Goal: Contribute content: Contribute content

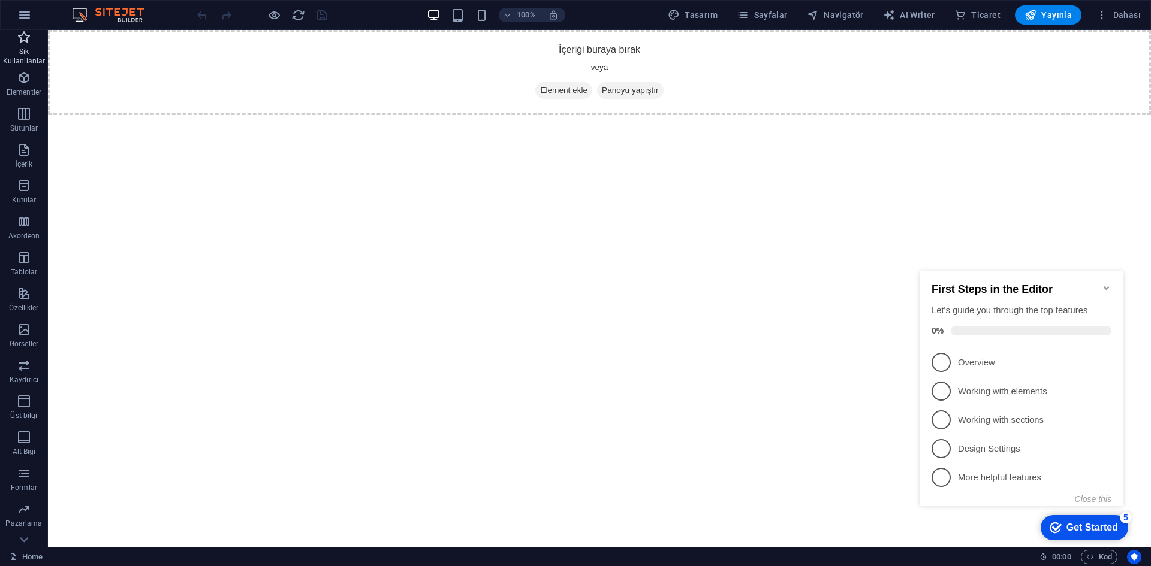
click at [10, 48] on p "Sik Kullanilanlar" at bounding box center [24, 56] width 48 height 19
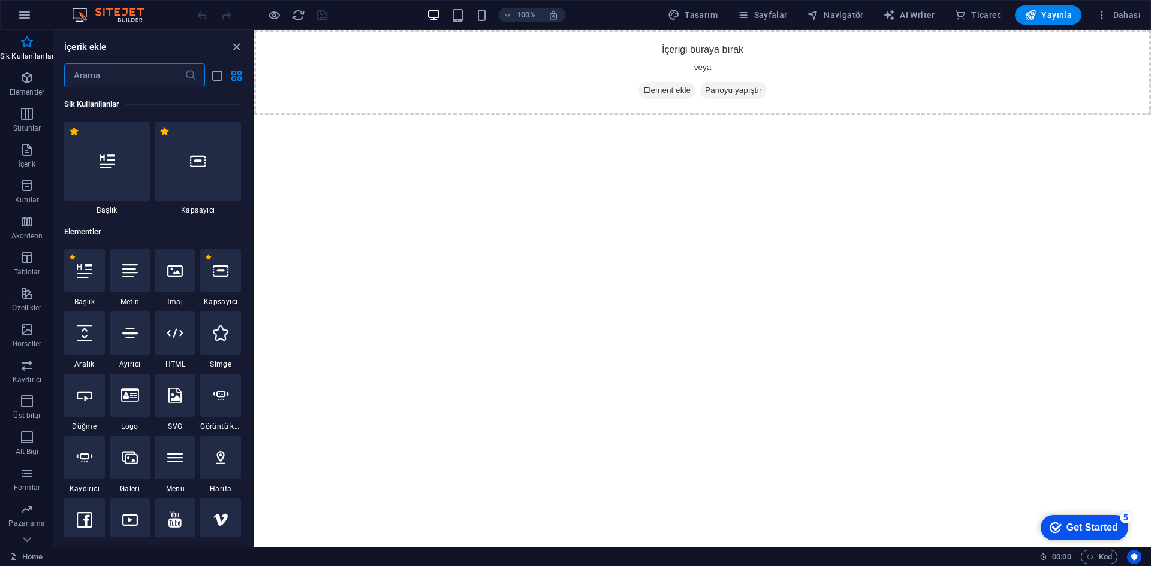
drag, startPoint x: 390, startPoint y: 267, endPoint x: 522, endPoint y: 216, distance: 141.4
click at [391, 115] on html "Skip to main content İçeriği buraya bırak veya Element ekle Panoyu yapıştır" at bounding box center [702, 72] width 897 height 85
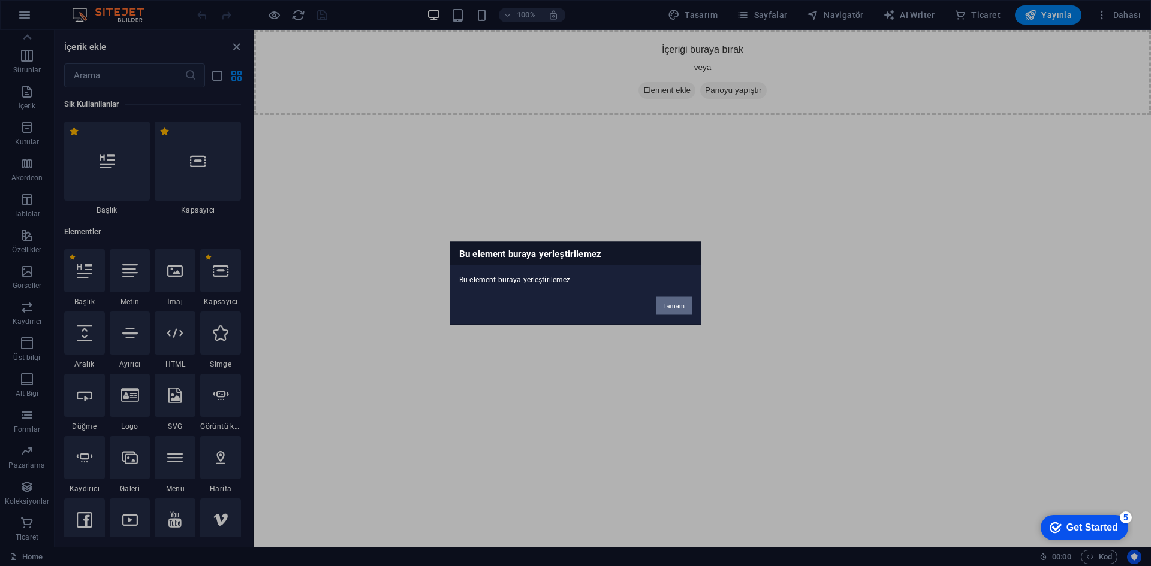
click at [678, 304] on button "Tamam" at bounding box center [674, 306] width 36 height 18
click at [678, 306] on button "Tamam" at bounding box center [674, 306] width 36 height 18
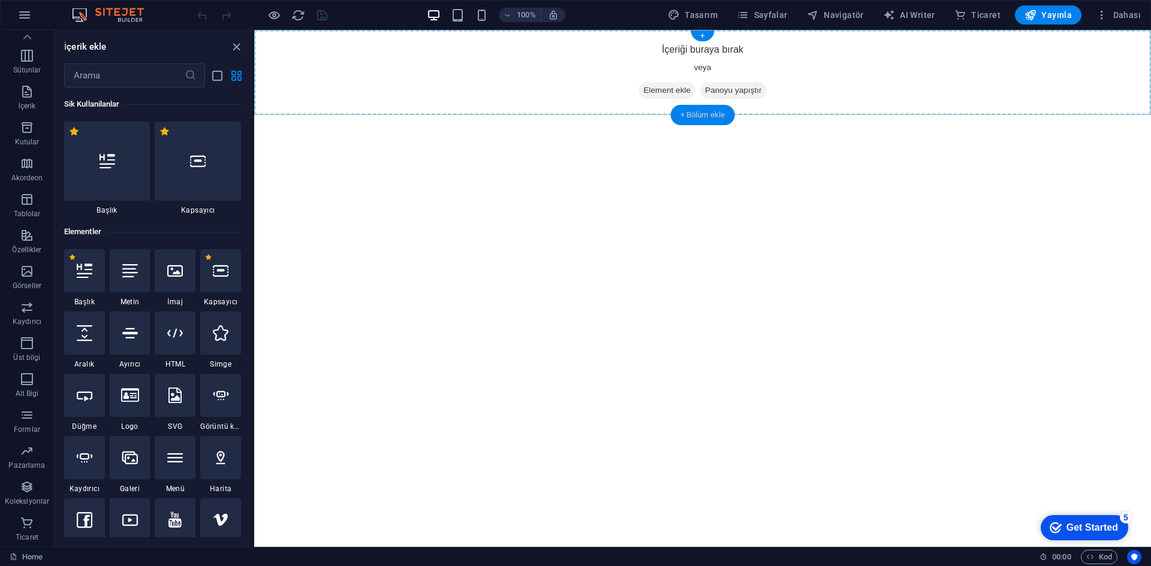
click at [683, 113] on div "+ Bölüm ekle" at bounding box center [703, 115] width 64 height 20
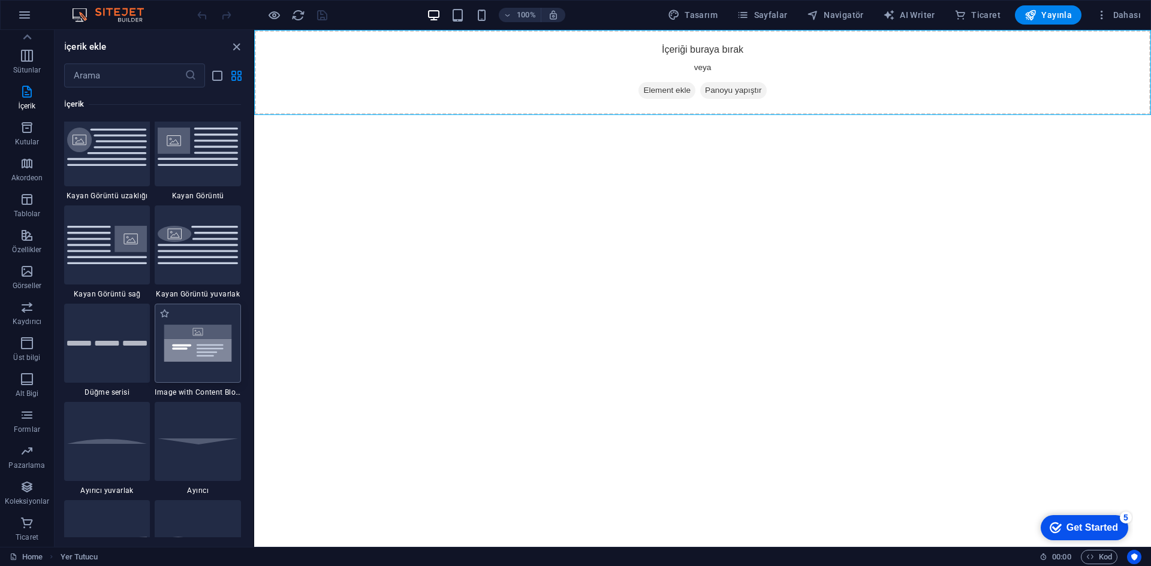
scroll to position [2637, 0]
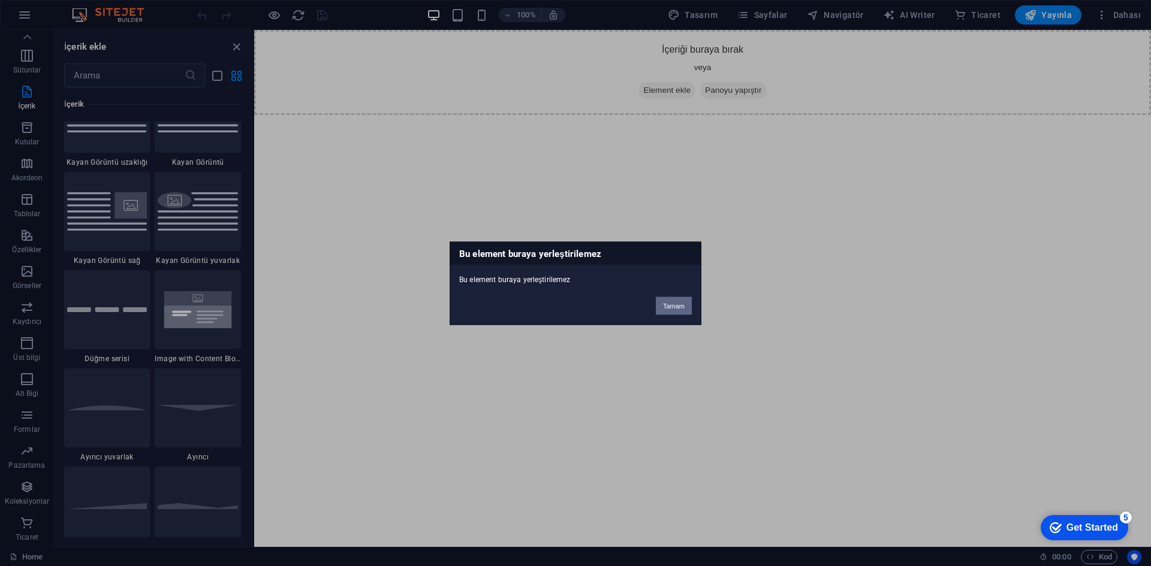
click at [688, 311] on button "Tamam" at bounding box center [674, 306] width 36 height 18
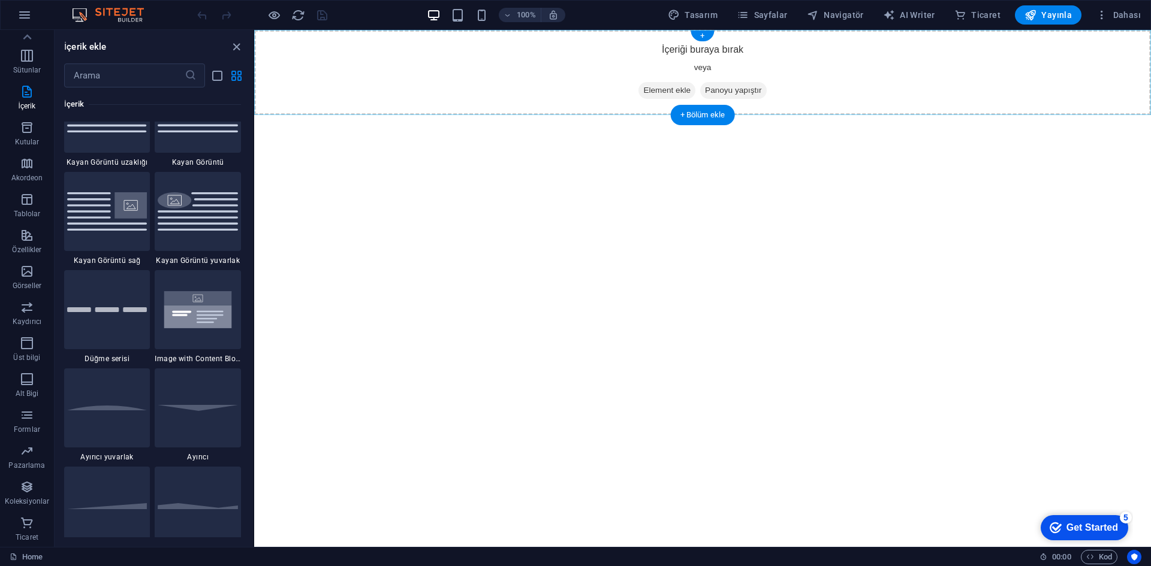
click at [711, 113] on div "+ Bölüm ekle" at bounding box center [703, 115] width 64 height 20
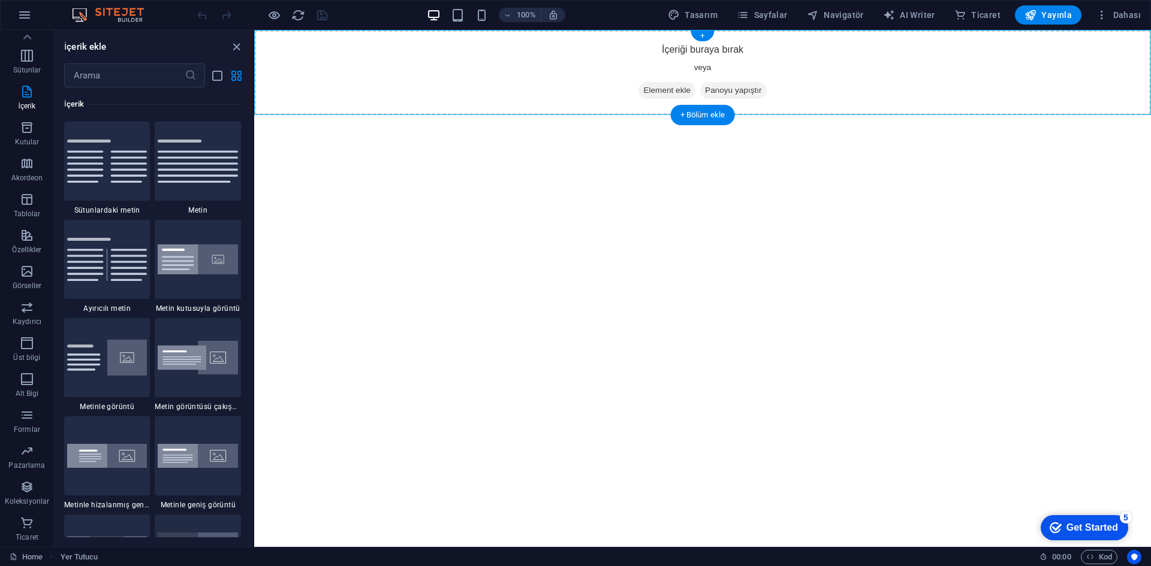
click at [711, 113] on div "+ Bölüm ekle" at bounding box center [703, 115] width 64 height 20
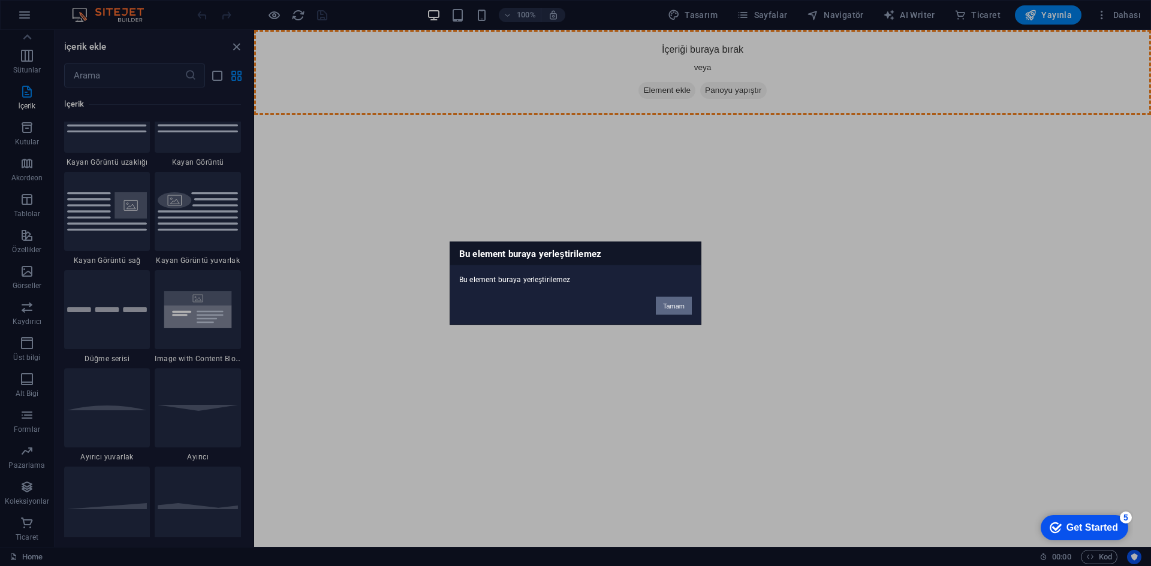
click at [664, 308] on button "Tamam" at bounding box center [674, 306] width 36 height 18
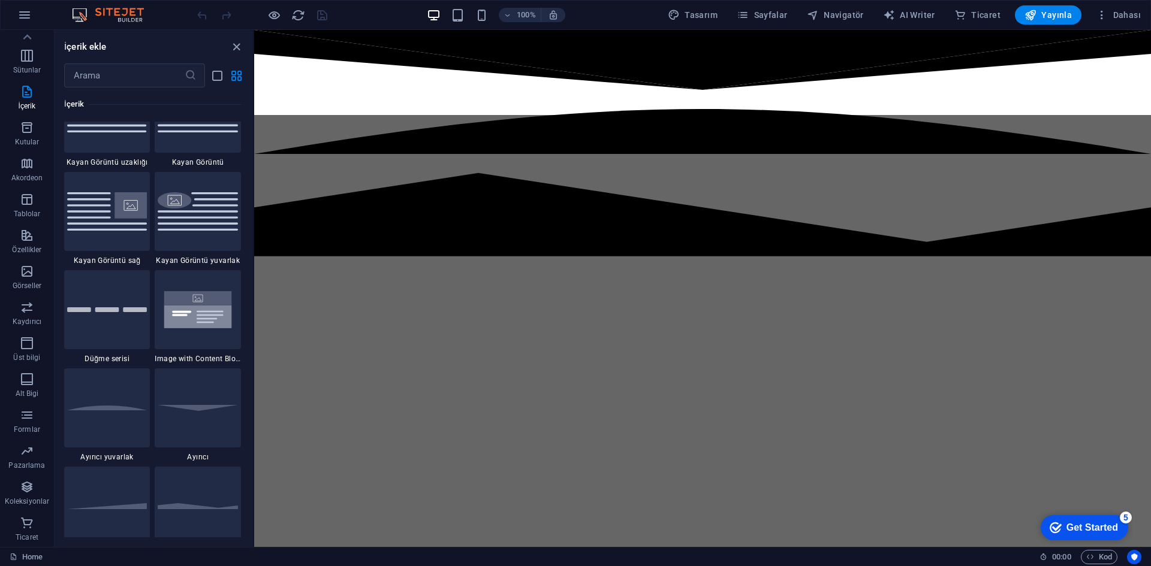
select select "rem"
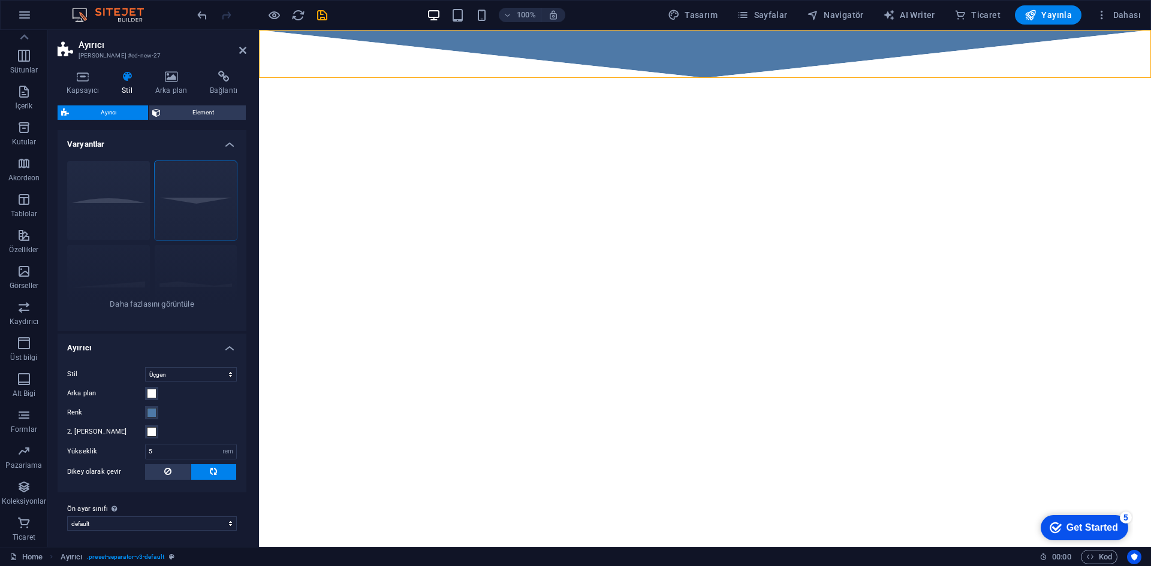
click at [493, 78] on html "Skip to main content" at bounding box center [705, 54] width 892 height 48
click at [693, 45] on div at bounding box center [705, 54] width 892 height 48
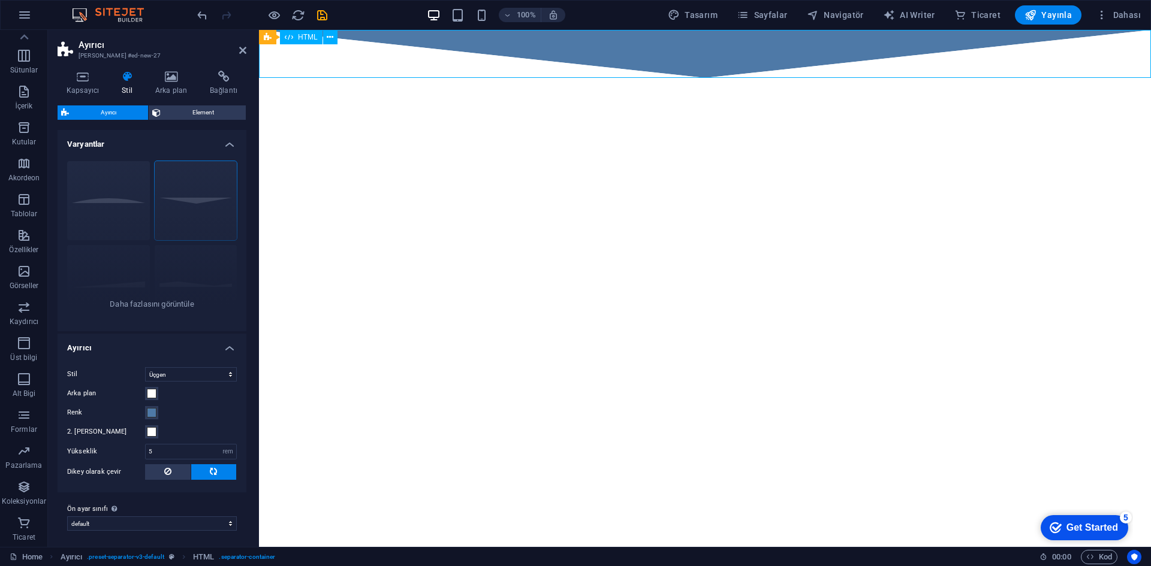
click at [693, 45] on div at bounding box center [705, 54] width 892 height 48
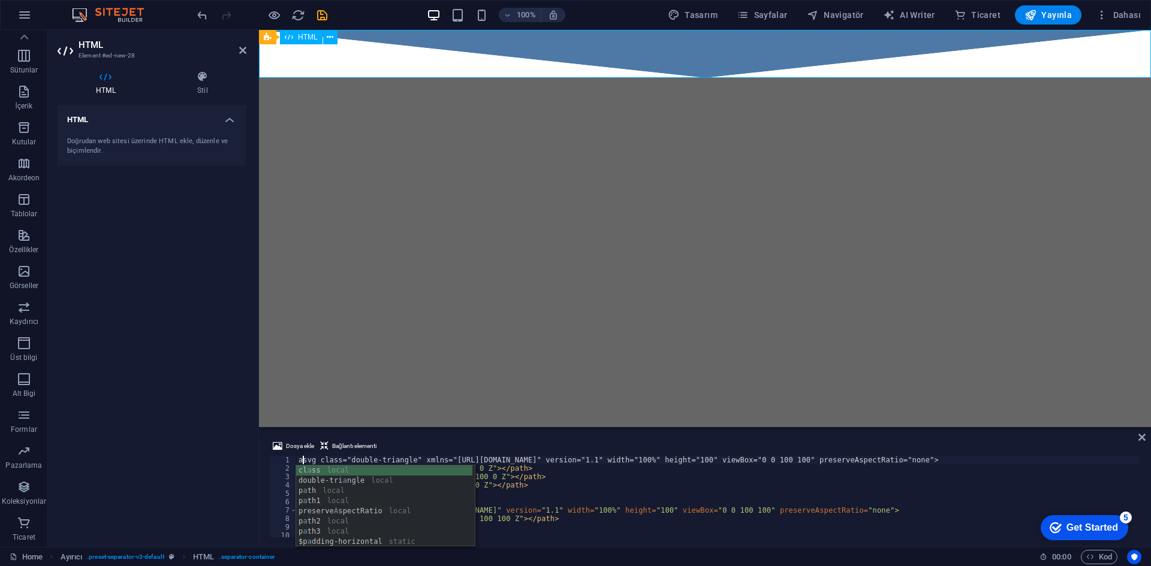
scroll to position [0, 1]
type textarea "awdsvg class="double-triangle" xmlns="[URL][DOMAIN_NAME]" version="1.1" width="…"
drag, startPoint x: 631, startPoint y: 170, endPoint x: 665, endPoint y: 164, distance: 35.2
click at [644, 78] on html "Skip to main content" at bounding box center [705, 54] width 892 height 48
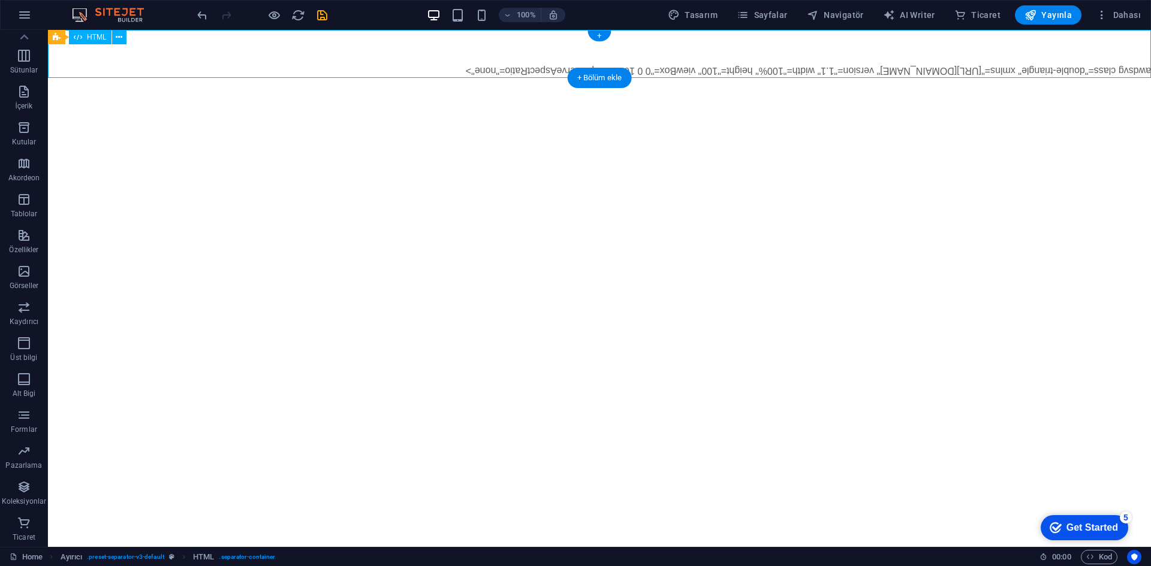
drag, startPoint x: 698, startPoint y: 76, endPoint x: 700, endPoint y: 69, distance: 7.4
click at [699, 74] on div "awdsvg class="double-triangle" xmlns="[URL][DOMAIN_NAME]" version="1.1" width="…" at bounding box center [599, 54] width 1103 height 48
click at [568, 61] on div "awdsvg class="double-triangle" xmlns="[URL][DOMAIN_NAME]" version="1.1" width="…" at bounding box center [599, 54] width 1103 height 48
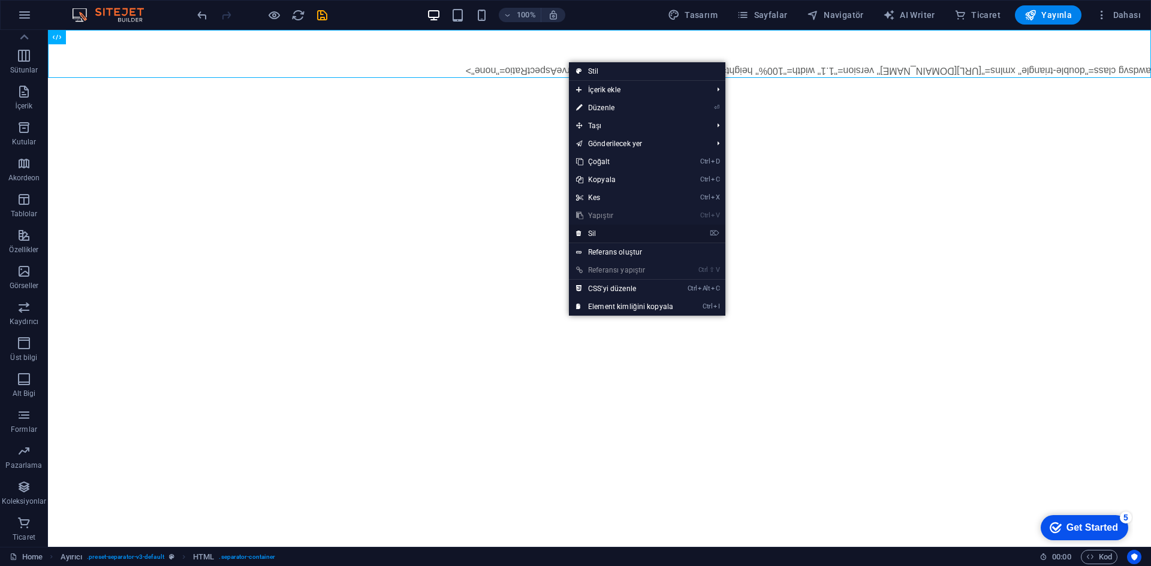
click at [616, 236] on link "⌦ Sil" at bounding box center [624, 234] width 111 height 18
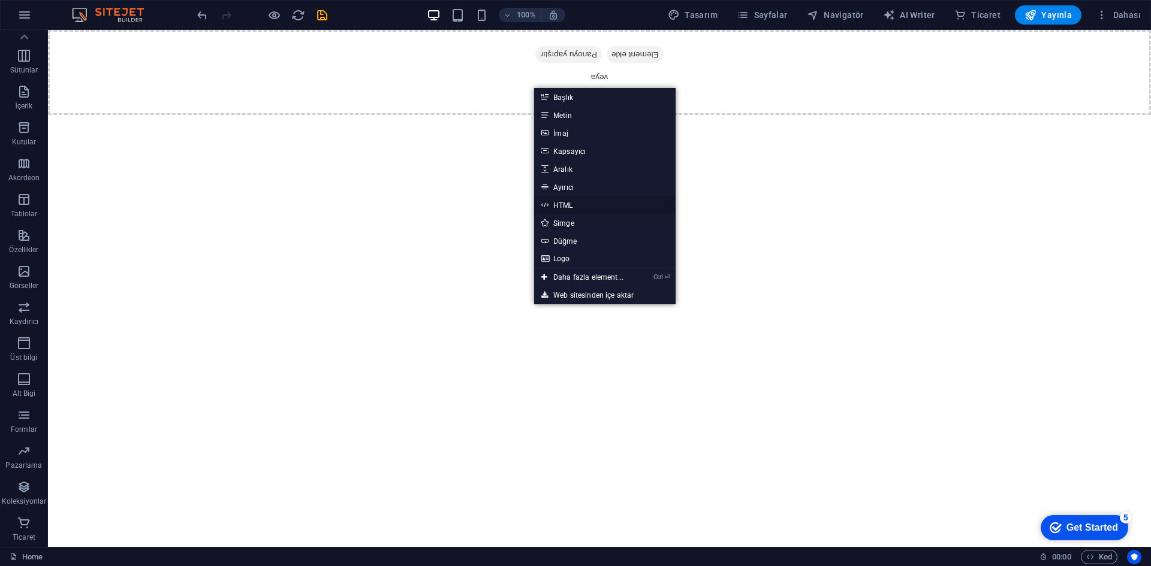
click at [565, 207] on link "HTML" at bounding box center [604, 205] width 141 height 18
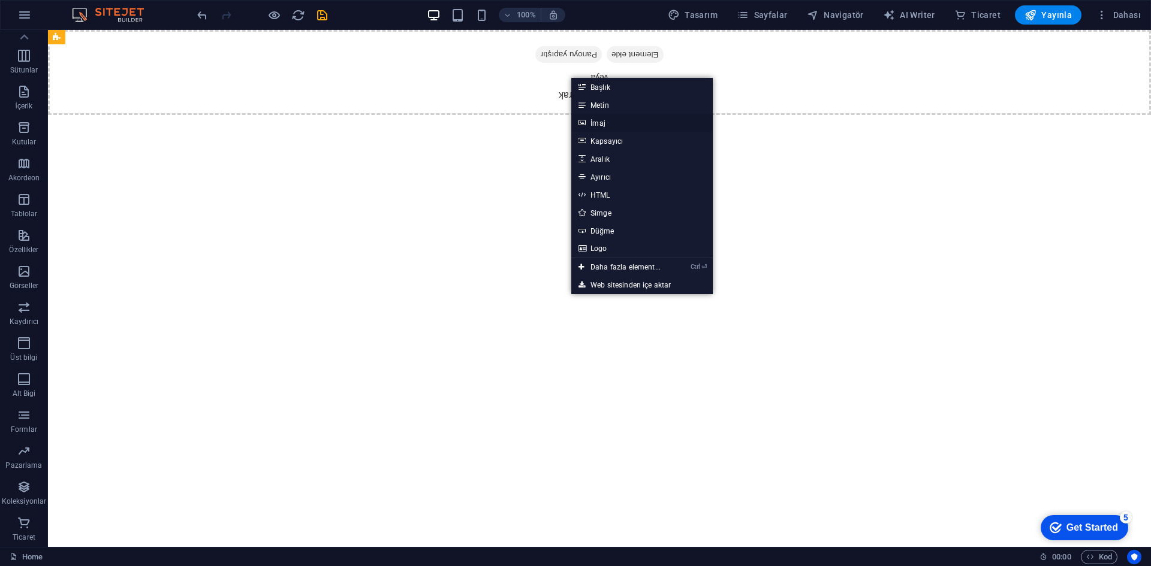
click at [610, 120] on link "İmaj" at bounding box center [641, 123] width 141 height 18
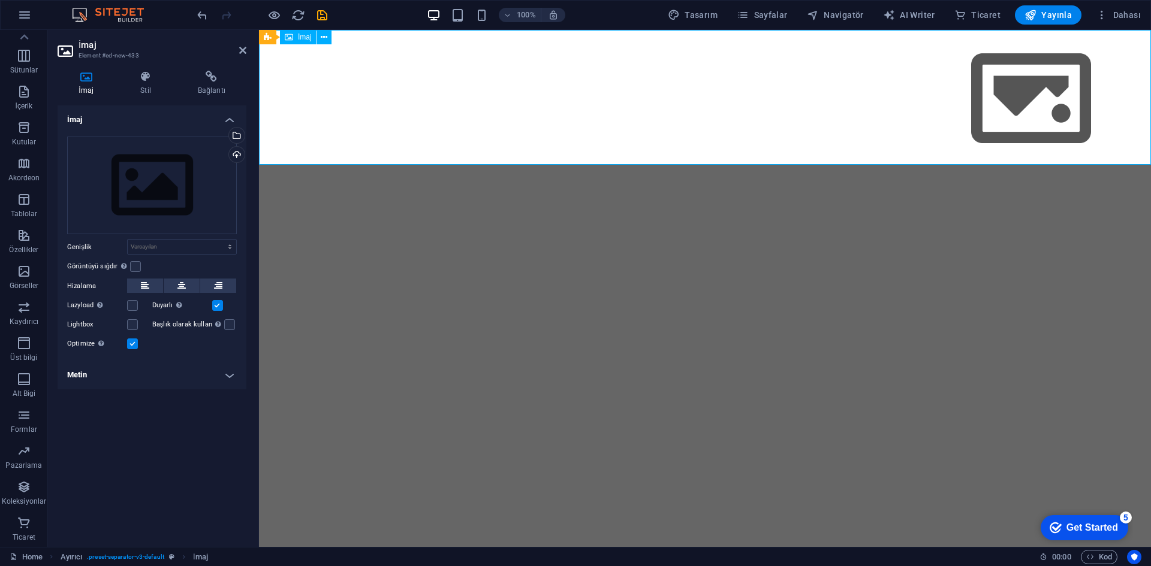
click at [932, 118] on figure at bounding box center [705, 97] width 892 height 135
click at [298, 19] on icon "reload" at bounding box center [298, 15] width 14 height 14
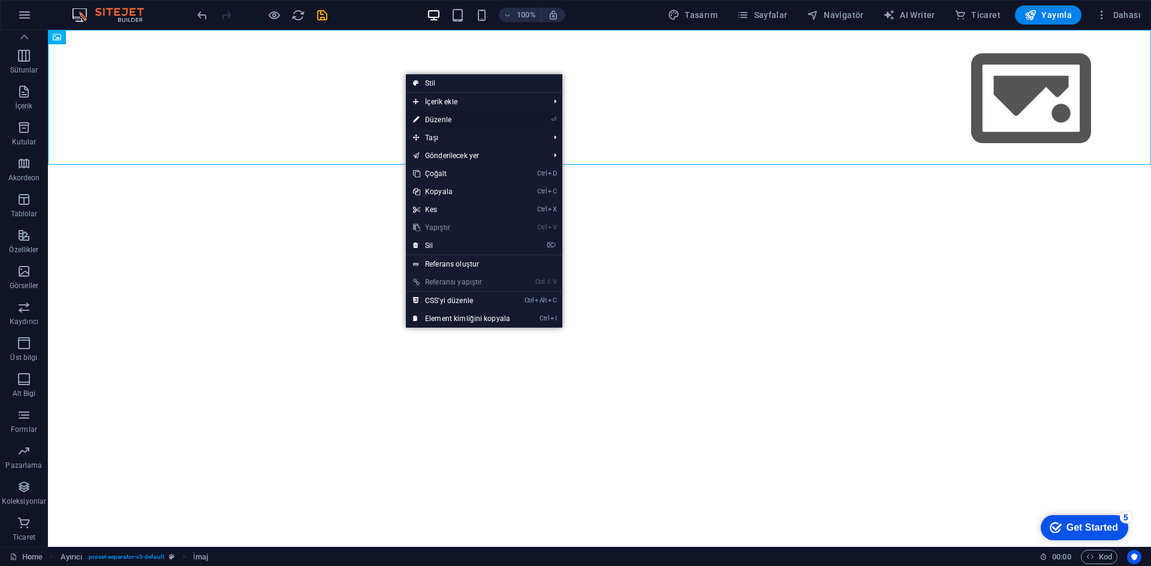
click at [457, 123] on link "⏎ Düzenle" at bounding box center [461, 120] width 111 height 18
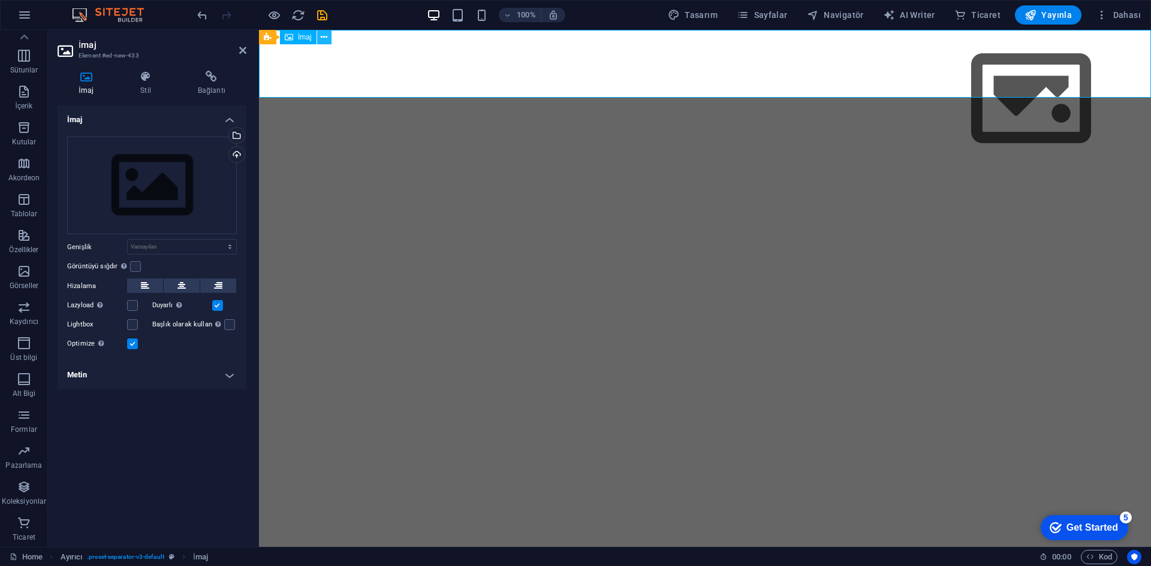
click at [325, 40] on icon at bounding box center [324, 37] width 7 height 13
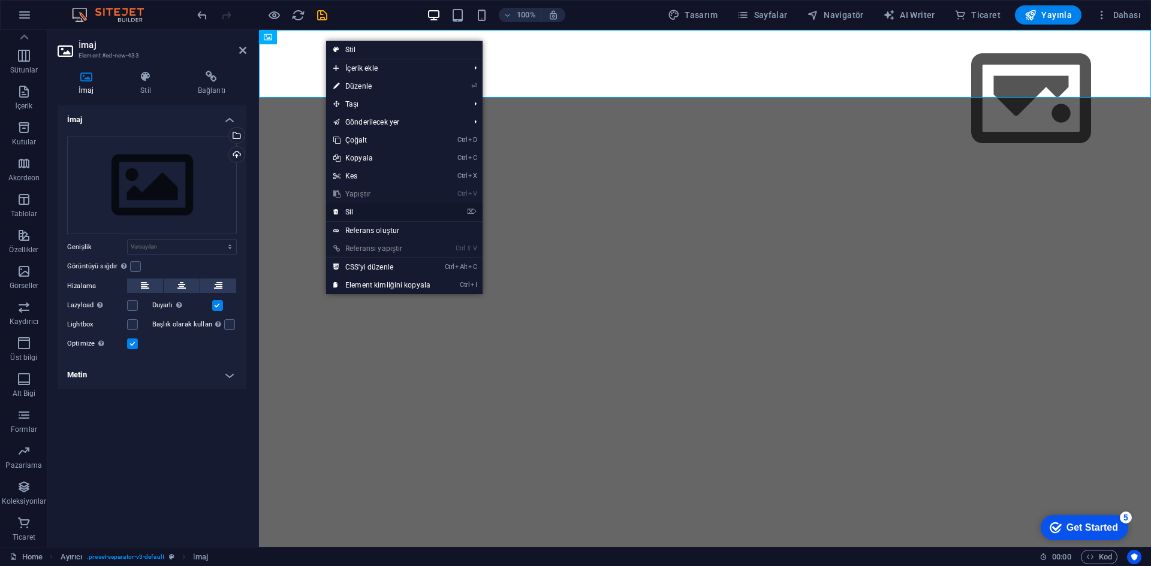
click at [364, 207] on link "⌦ Sil" at bounding box center [381, 212] width 111 height 18
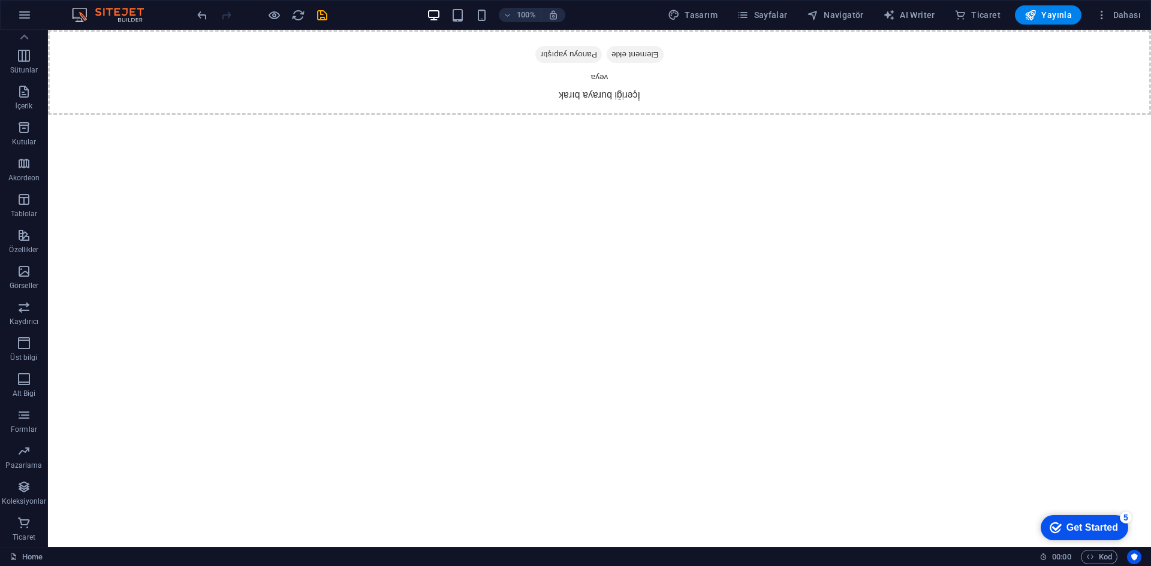
click at [454, 115] on html "Skip to main content İçeriği buraya bırak veya Element ekle Panoyu yapıştır" at bounding box center [599, 72] width 1103 height 85
drag, startPoint x: 456, startPoint y: 179, endPoint x: 557, endPoint y: 89, distance: 134.6
click at [517, 115] on html "Skip to main content İçeriği buraya bırak veya Element ekle Panoyu yapıştır" at bounding box center [599, 72] width 1103 height 85
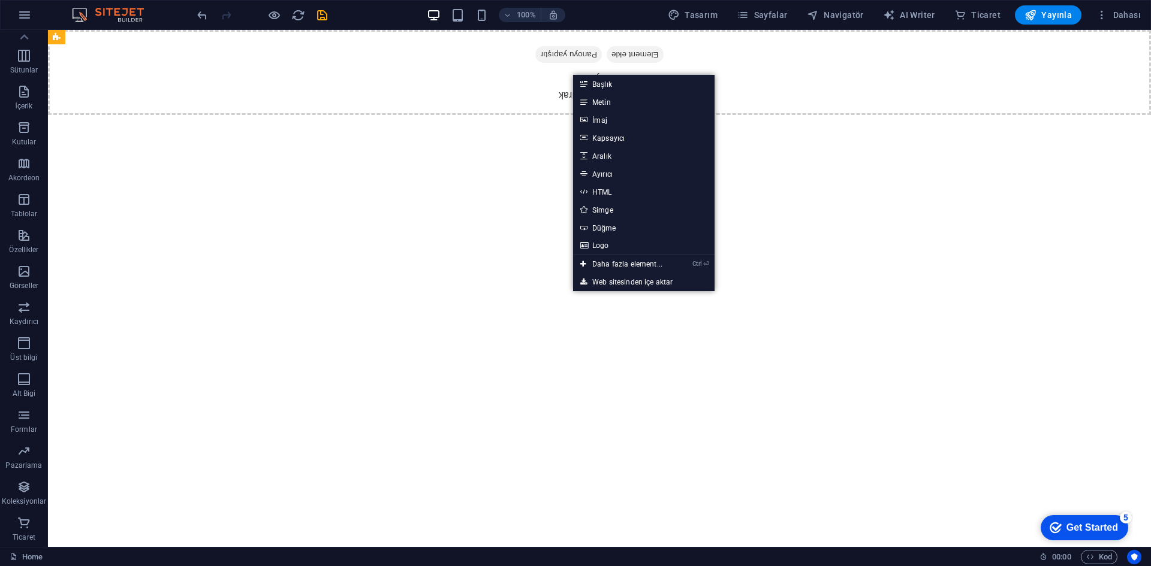
drag, startPoint x: 451, startPoint y: 156, endPoint x: 457, endPoint y: 150, distance: 8.5
click at [453, 115] on html "Skip to main content İçeriği buraya bırak veya Element ekle Panoyu yapıştır" at bounding box center [599, 72] width 1103 height 85
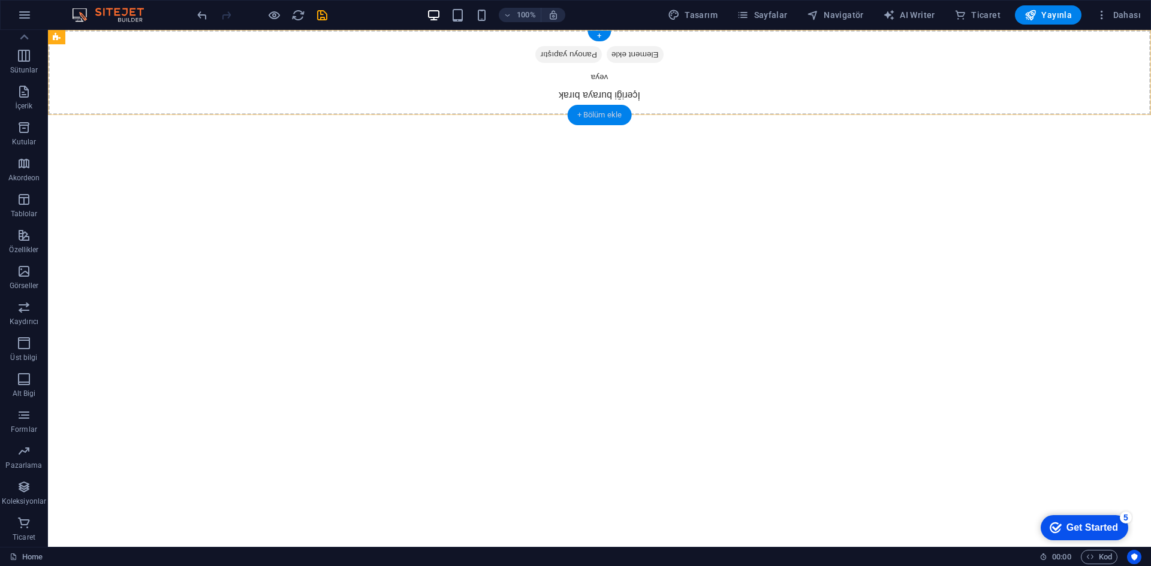
click at [596, 111] on div "+ Bölüm ekle" at bounding box center [600, 115] width 64 height 20
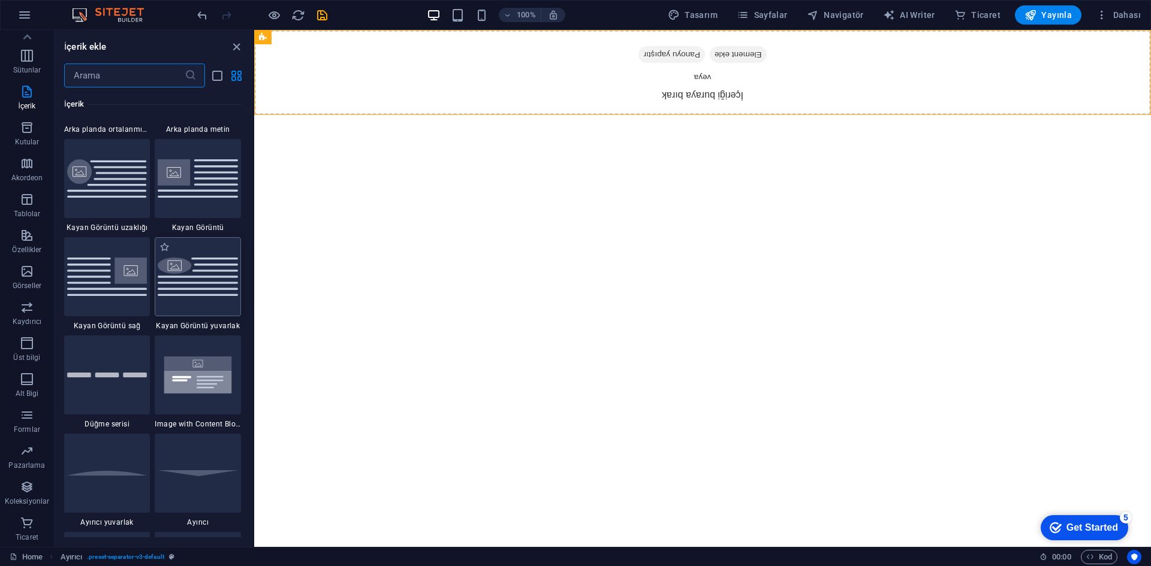
scroll to position [2577, 0]
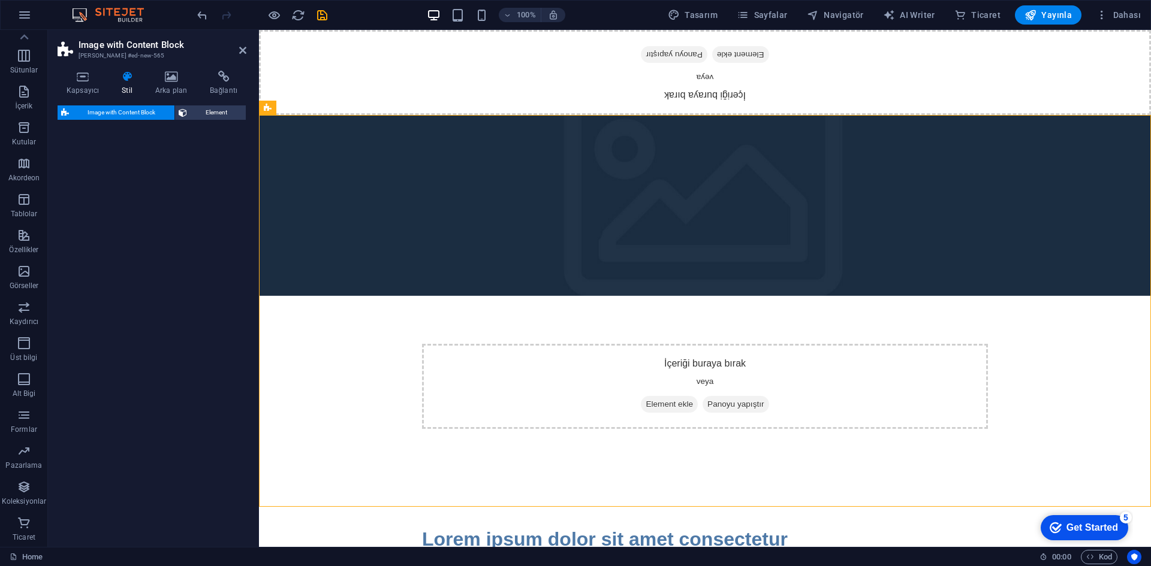
select select "rem"
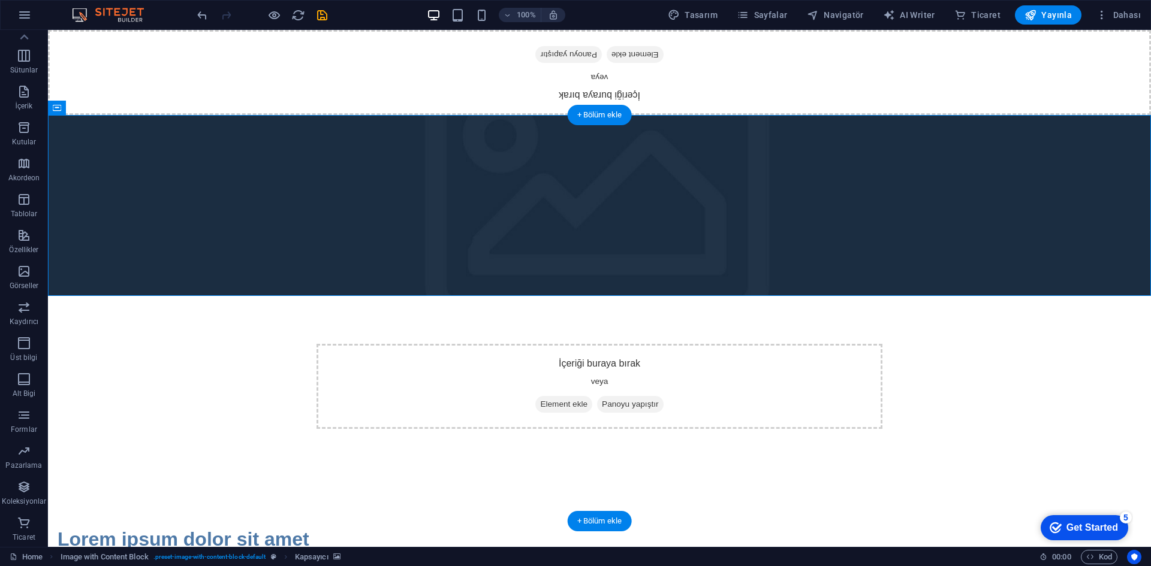
drag, startPoint x: 566, startPoint y: 178, endPoint x: 423, endPoint y: 143, distance: 147.6
click at [543, 140] on div "İçeriği buraya bırak veya Element ekle Panoyu yapıştır" at bounding box center [599, 296] width 1103 height 362
drag, startPoint x: 418, startPoint y: 136, endPoint x: 433, endPoint y: 126, distance: 17.3
click at [433, 126] on figure at bounding box center [599, 205] width 1103 height 181
drag, startPoint x: 427, startPoint y: 131, endPoint x: 548, endPoint y: 93, distance: 126.8
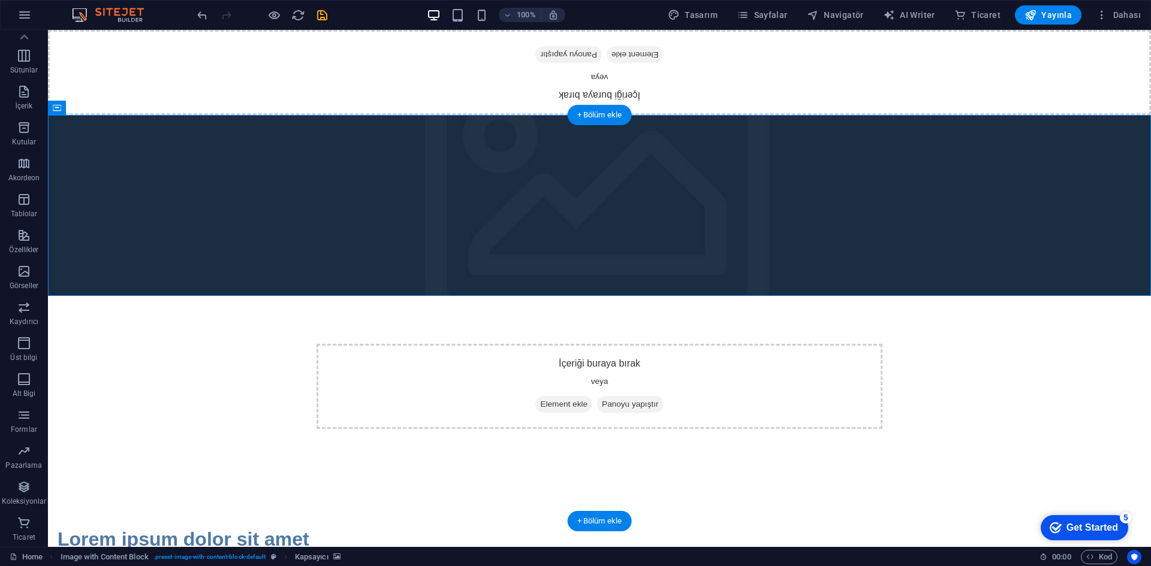
click at [460, 96] on div "İçeriği buraya bırak veya Element ekle Panoyu yapıştır İçeriği buraya bırak vey…" at bounding box center [599, 400] width 1103 height 740
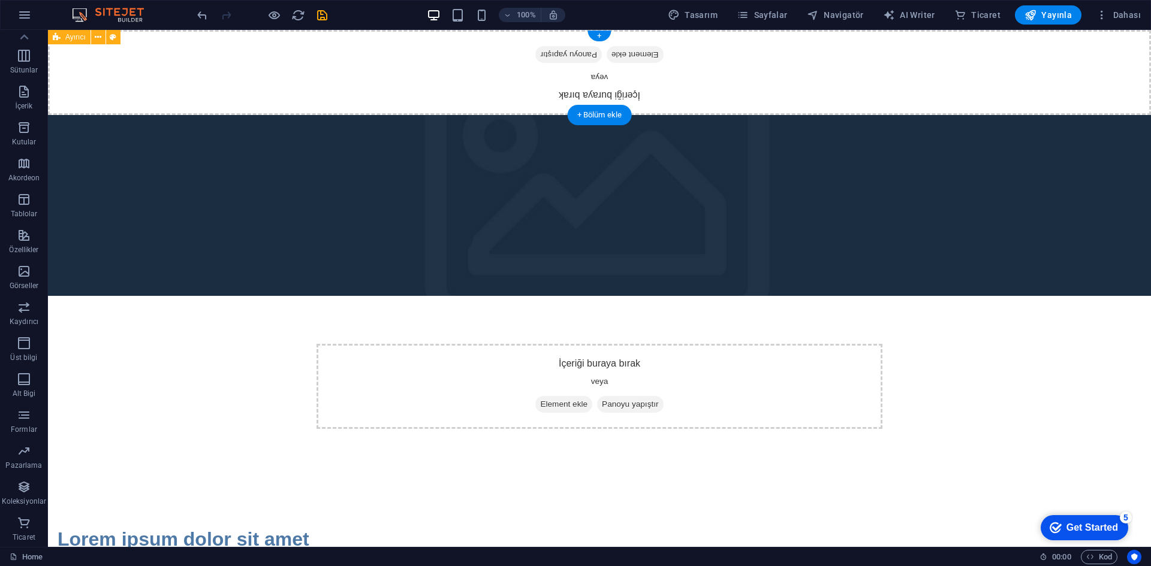
click at [618, 68] on div "İçeriği buraya bırak veya Element ekle Panoyu yapıştır" at bounding box center [599, 72] width 1103 height 85
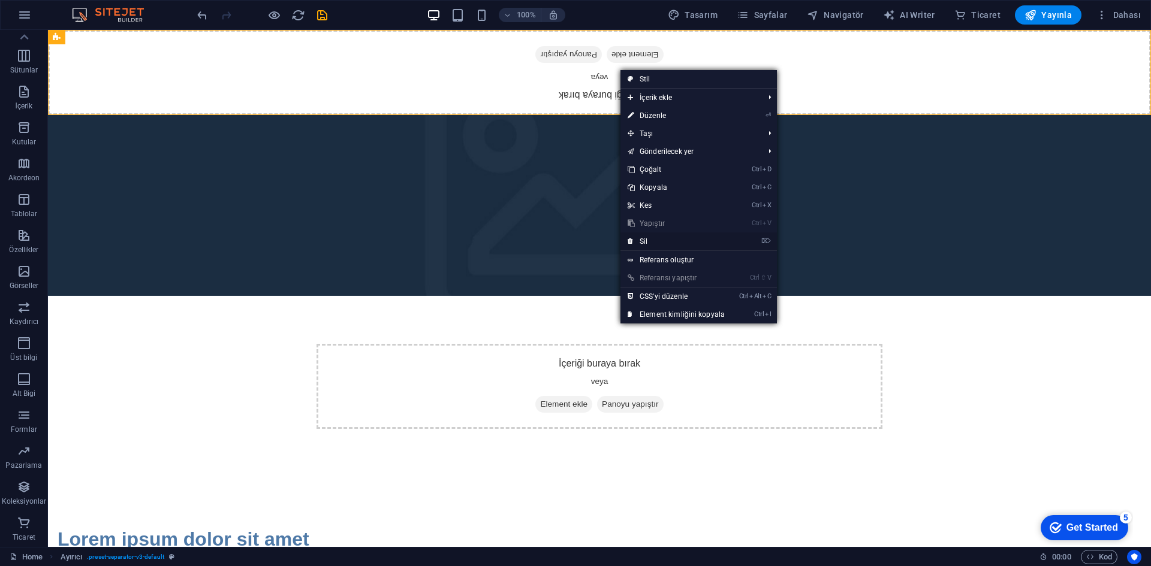
click at [649, 240] on link "⌦ Sil" at bounding box center [675, 242] width 111 height 18
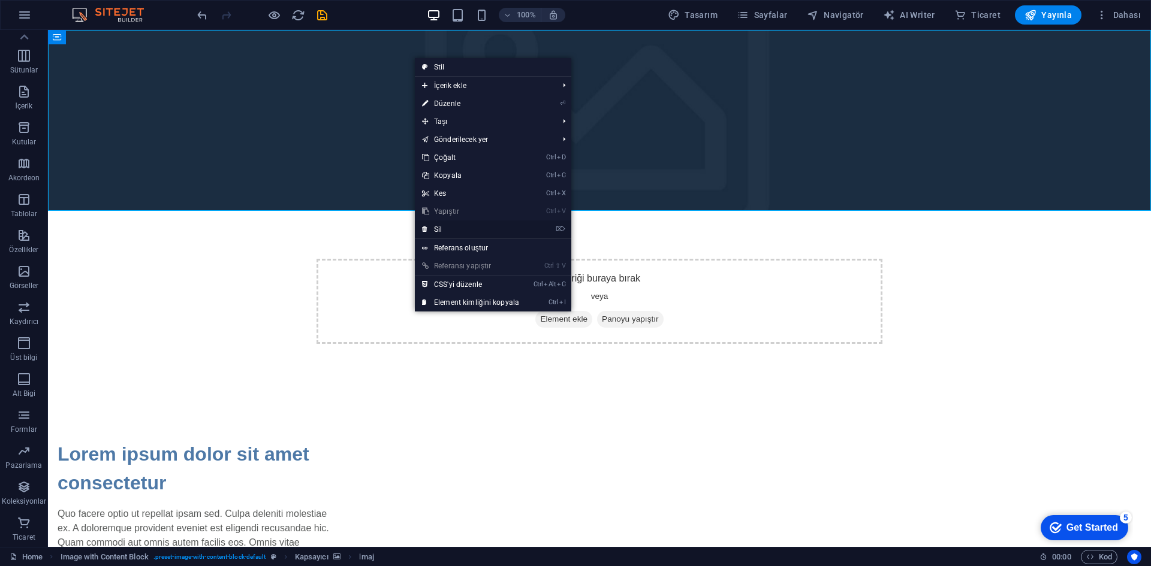
click at [446, 228] on link "⌦ Sil" at bounding box center [470, 230] width 111 height 18
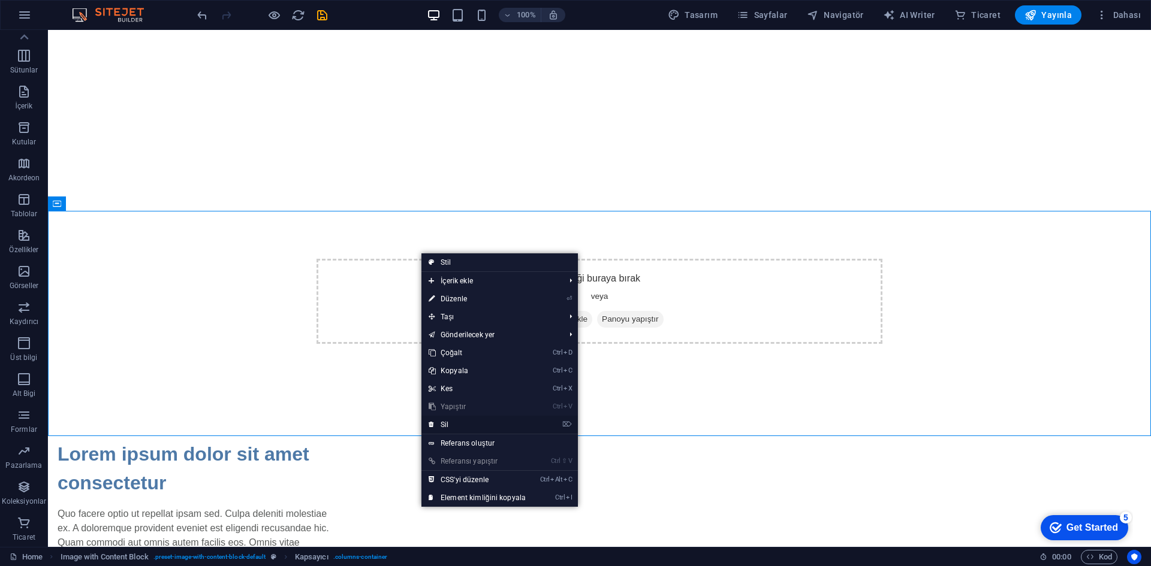
click at [468, 427] on link "⌦ Sil" at bounding box center [476, 425] width 111 height 18
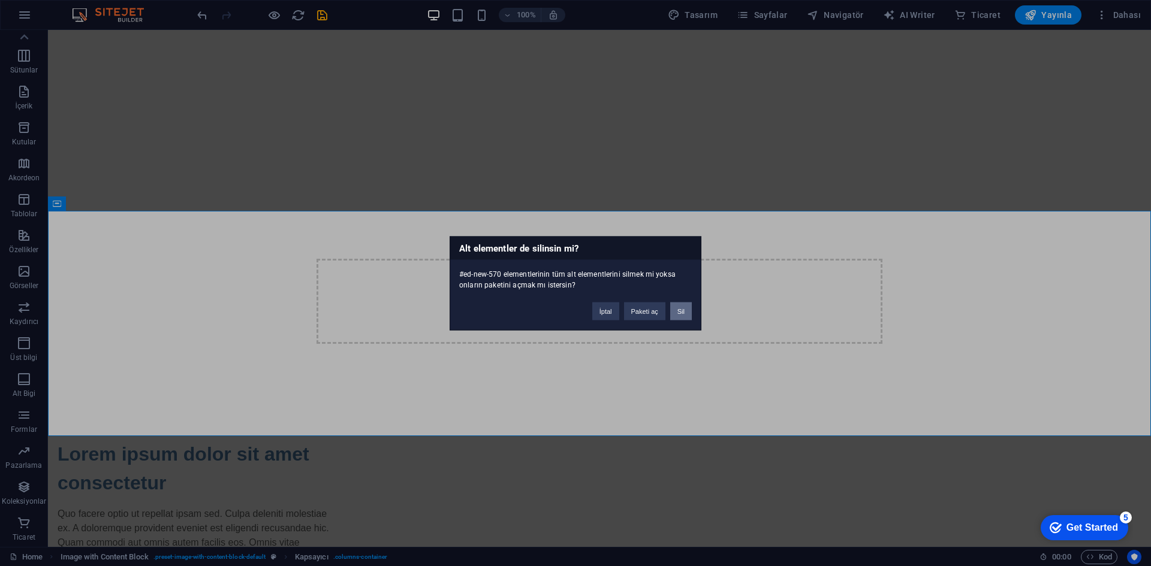
click at [680, 311] on button "Sil" at bounding box center [681, 311] width 22 height 18
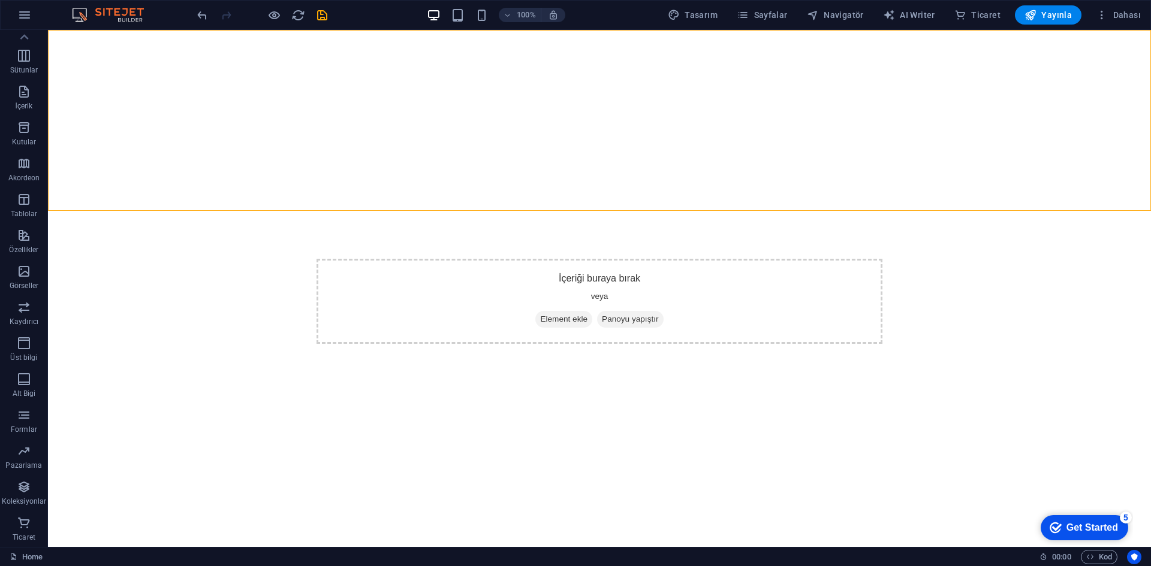
drag, startPoint x: 396, startPoint y: 207, endPoint x: 632, endPoint y: 322, distance: 262.7
click at [632, 322] on html "Skip to main content İçeriği buraya bırak veya Element ekle Panoyu yapıştır" at bounding box center [599, 211] width 1103 height 362
drag, startPoint x: 477, startPoint y: 134, endPoint x: 456, endPoint y: 156, distance: 30.5
click at [457, 259] on div "İçeriği buraya bırak veya Element ekle Panoyu yapıştır" at bounding box center [599, 301] width 566 height 85
drag, startPoint x: 406, startPoint y: 121, endPoint x: 466, endPoint y: 142, distance: 63.5
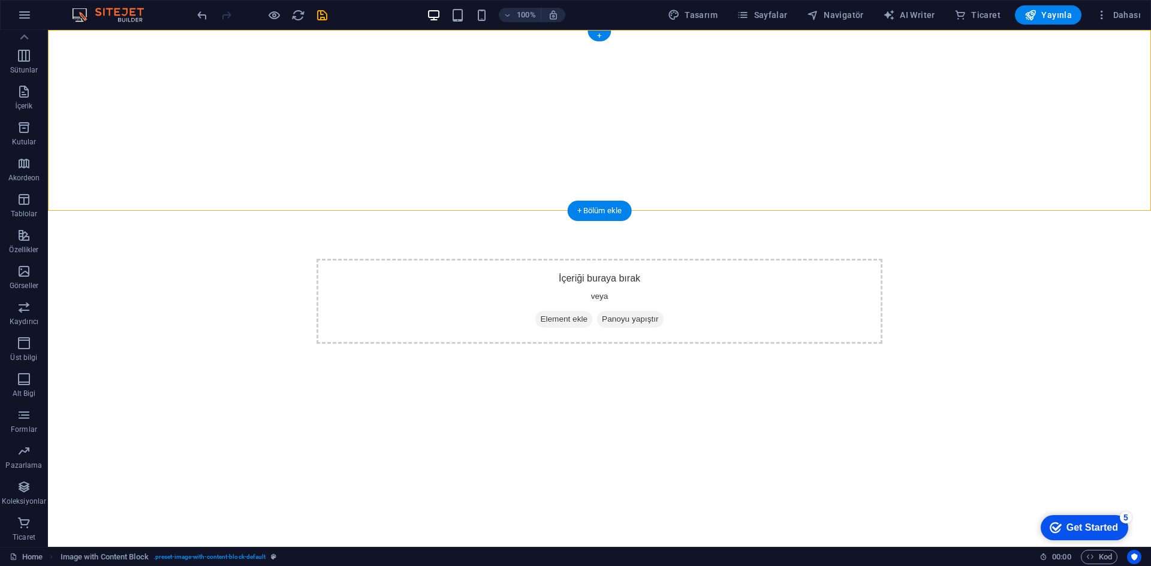
click at [409, 259] on div "İçeriği buraya bırak veya Element ekle Panoyu yapıştır" at bounding box center [599, 301] width 566 height 85
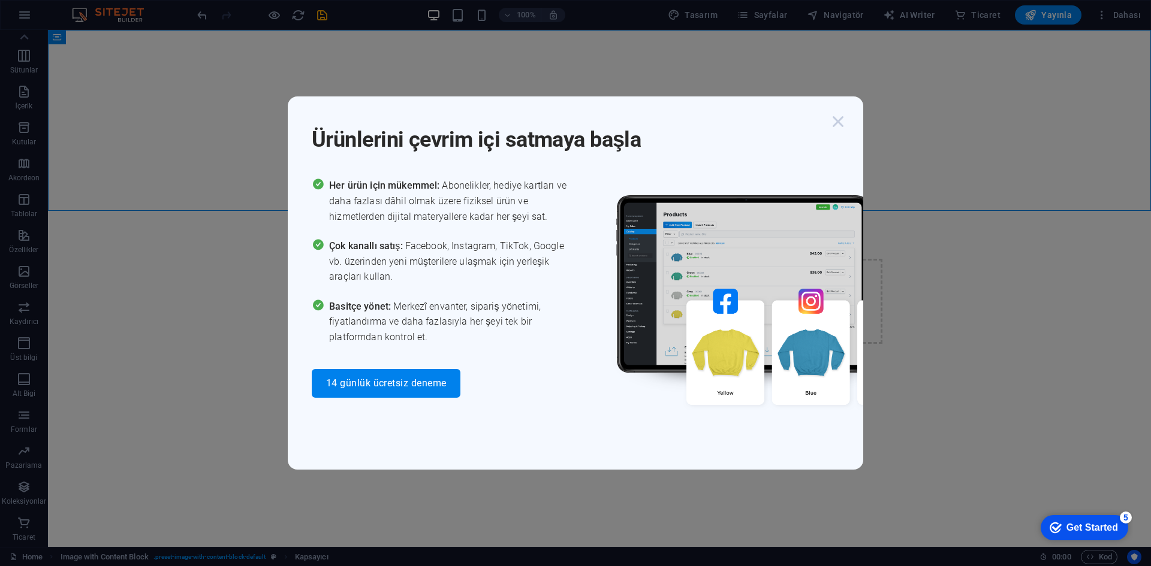
click at [845, 119] on icon "button" at bounding box center [838, 122] width 22 height 22
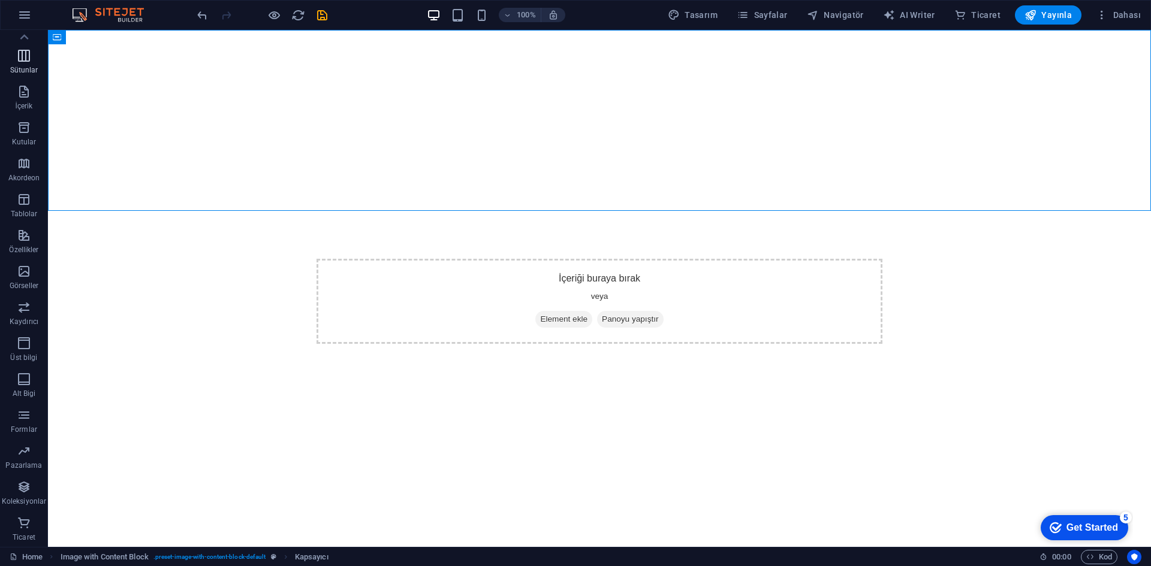
click at [29, 68] on p "Sütunlar" at bounding box center [24, 70] width 28 height 10
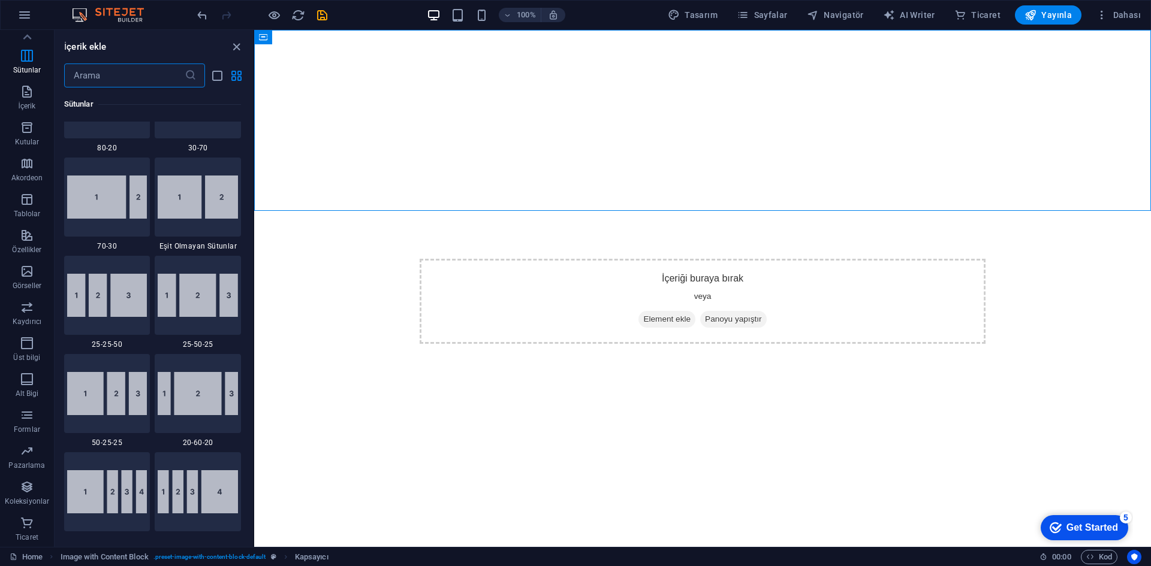
scroll to position [1073, 0]
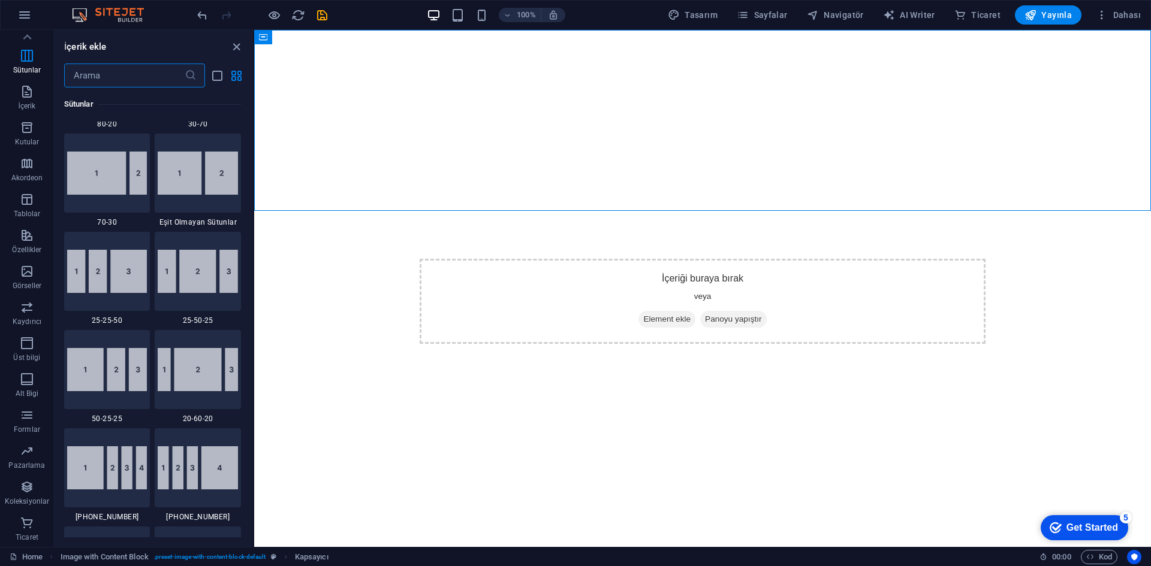
click at [632, 183] on div "İçeriği buraya bırak veya Element ekle Panoyu yapıştır" at bounding box center [702, 211] width 897 height 362
click at [671, 189] on div "İçeriği buraya bırak veya Element ekle Panoyu yapıştır" at bounding box center [702, 211] width 897 height 362
click at [674, 311] on span "Element ekle" at bounding box center [666, 319] width 57 height 17
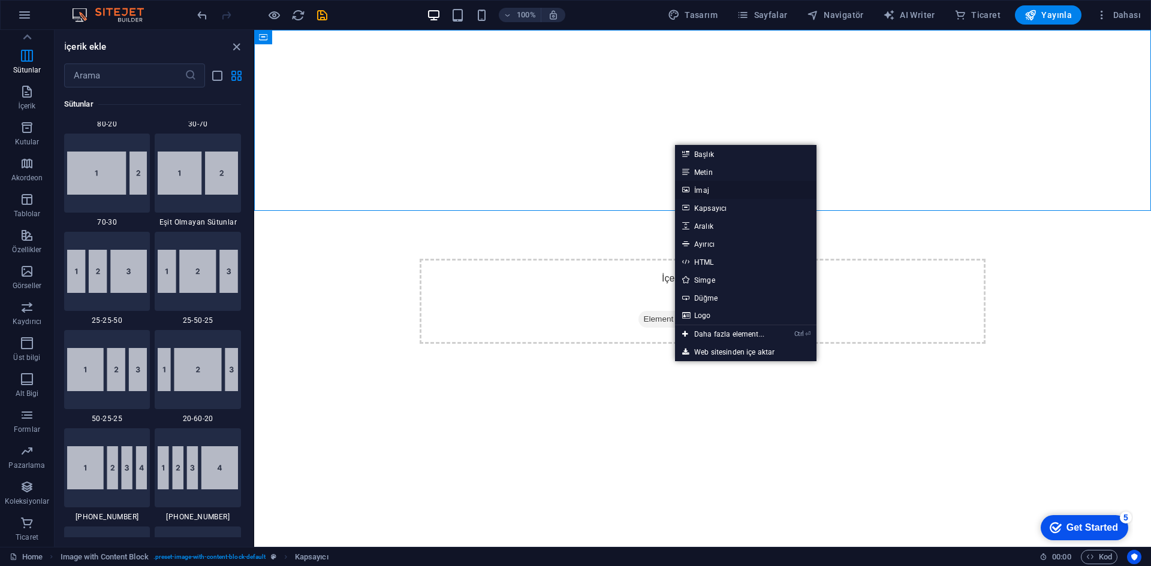
click at [724, 193] on link "İmaj" at bounding box center [745, 190] width 141 height 18
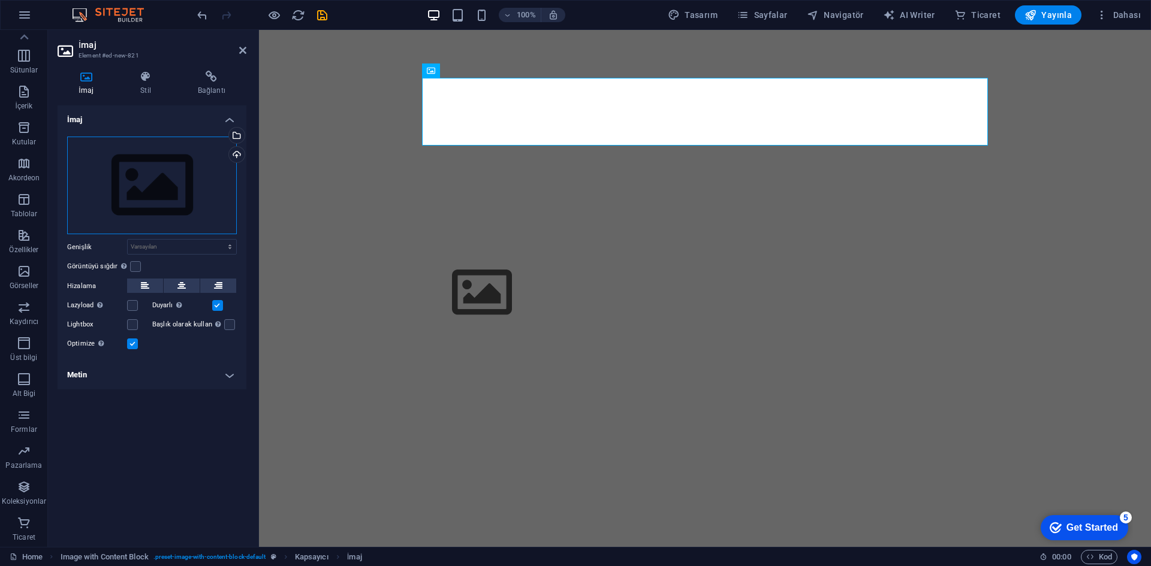
click at [155, 156] on div "Dosyaları buraya sürükleyin, dosyaları seçmek için tıklayın veya Dosyalardan ya…" at bounding box center [152, 186] width 170 height 98
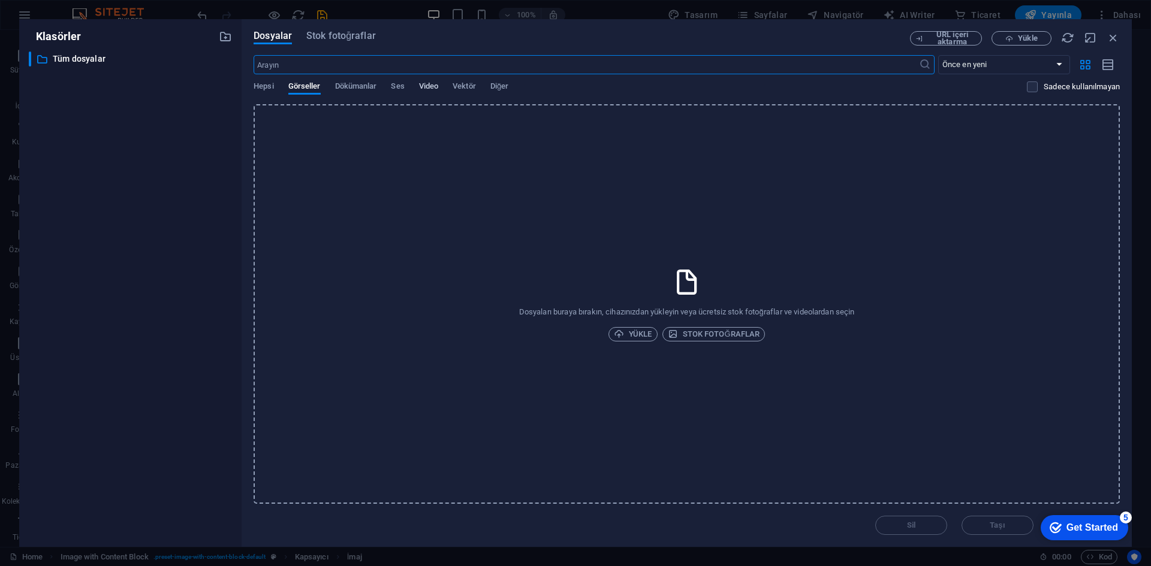
click at [426, 86] on span "Video" at bounding box center [428, 87] width 19 height 17
click at [397, 89] on span "Ses" at bounding box center [397, 87] width 13 height 17
drag, startPoint x: 314, startPoint y: 87, endPoint x: 305, endPoint y: 87, distance: 8.4
click at [314, 86] on span "Görseller" at bounding box center [304, 87] width 32 height 17
click at [265, 91] on span "Hepsi" at bounding box center [264, 87] width 20 height 17
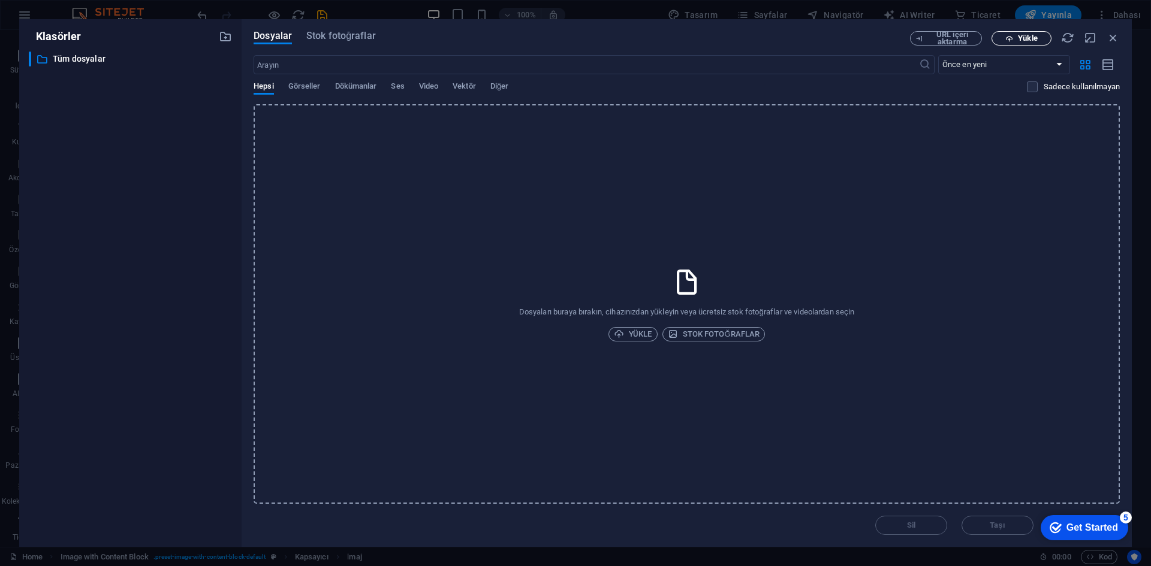
click at [1022, 41] on span "Yükle" at bounding box center [1027, 38] width 19 height 7
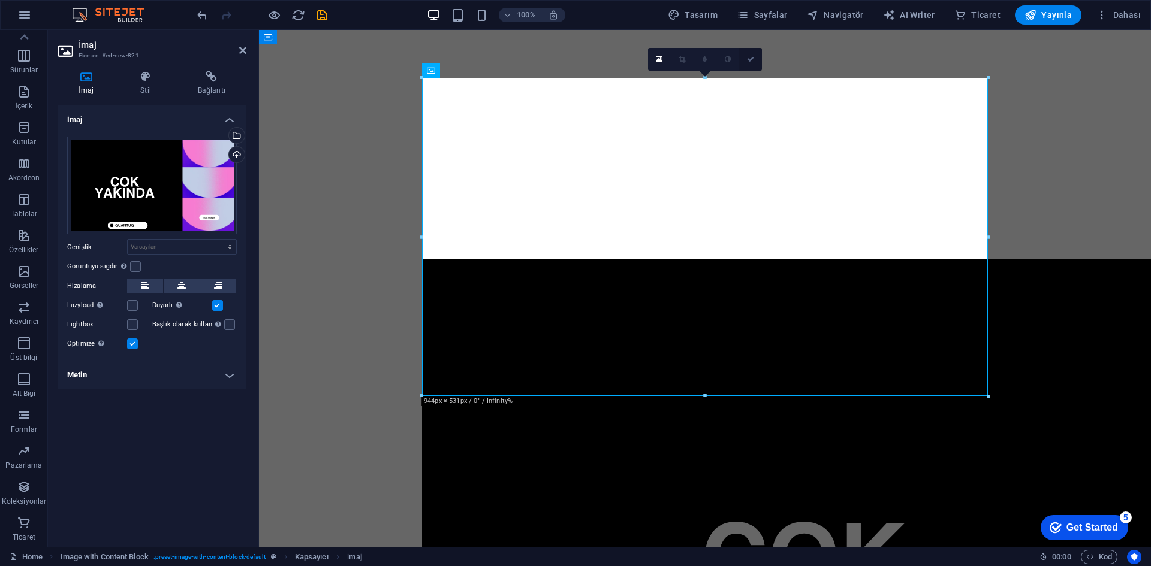
click at [749, 58] on icon at bounding box center [750, 59] width 7 height 7
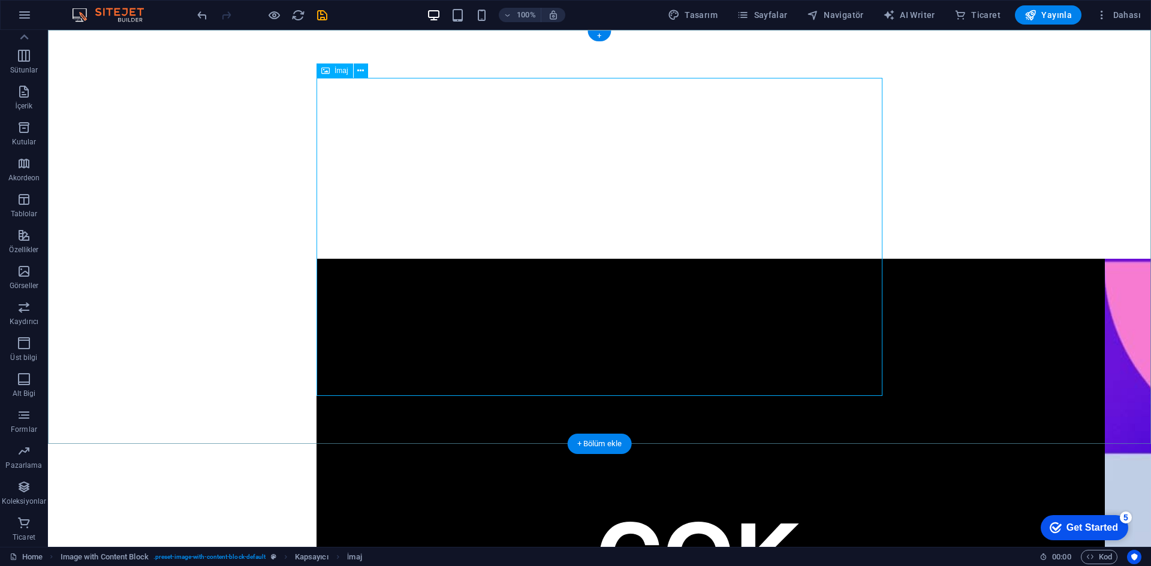
drag, startPoint x: 683, startPoint y: 258, endPoint x: 631, endPoint y: 258, distance: 51.6
drag, startPoint x: 614, startPoint y: 249, endPoint x: 547, endPoint y: 245, distance: 67.3
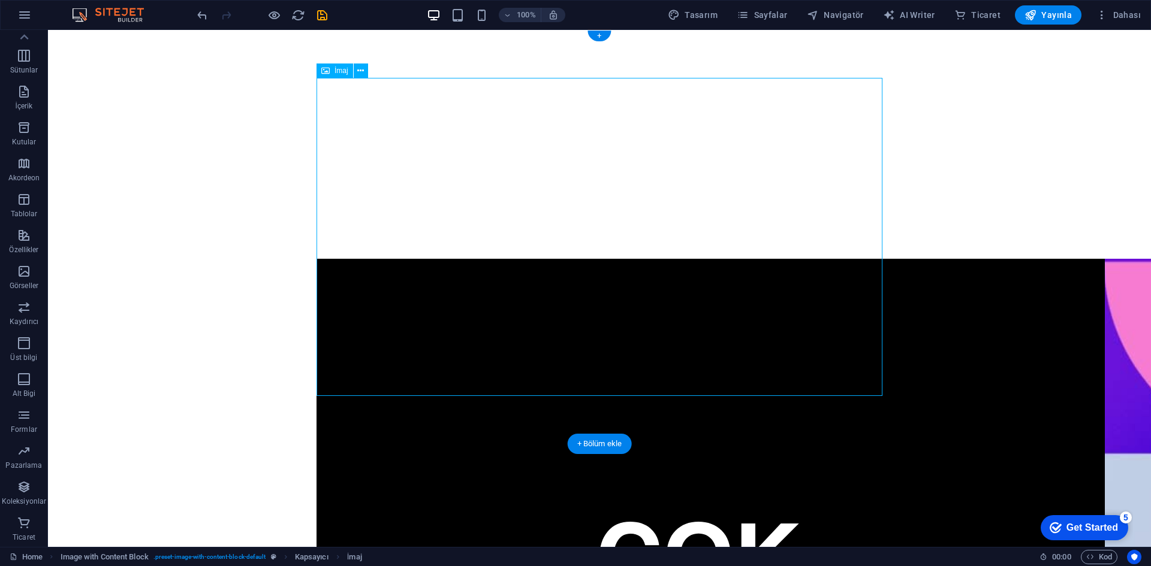
drag, startPoint x: 656, startPoint y: 261, endPoint x: 655, endPoint y: 318, distance: 57.6
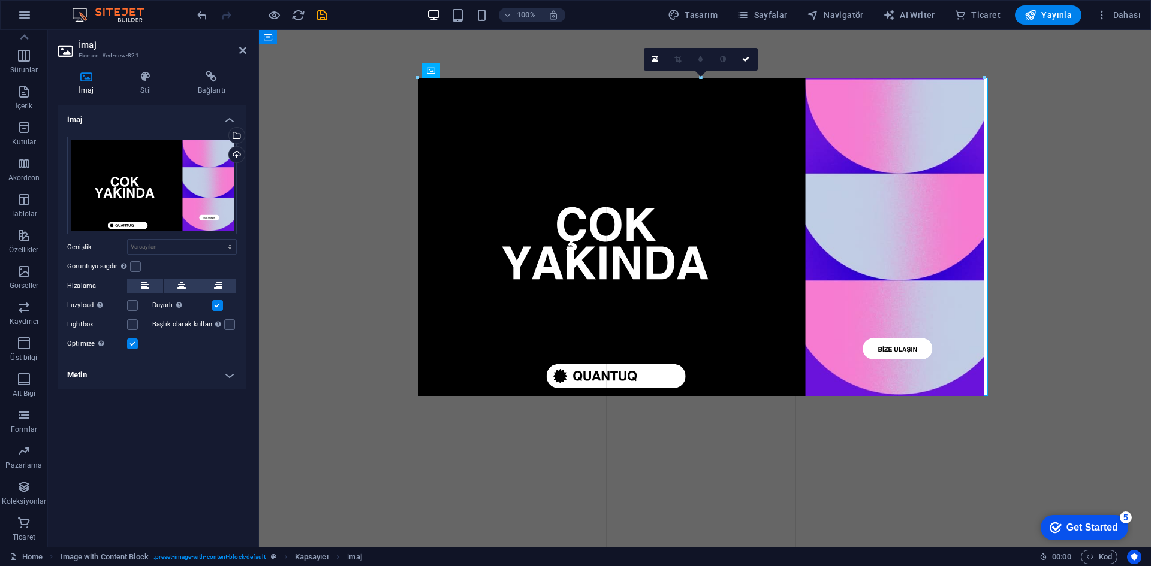
drag, startPoint x: 420, startPoint y: 76, endPoint x: 265, endPoint y: 42, distance: 158.3
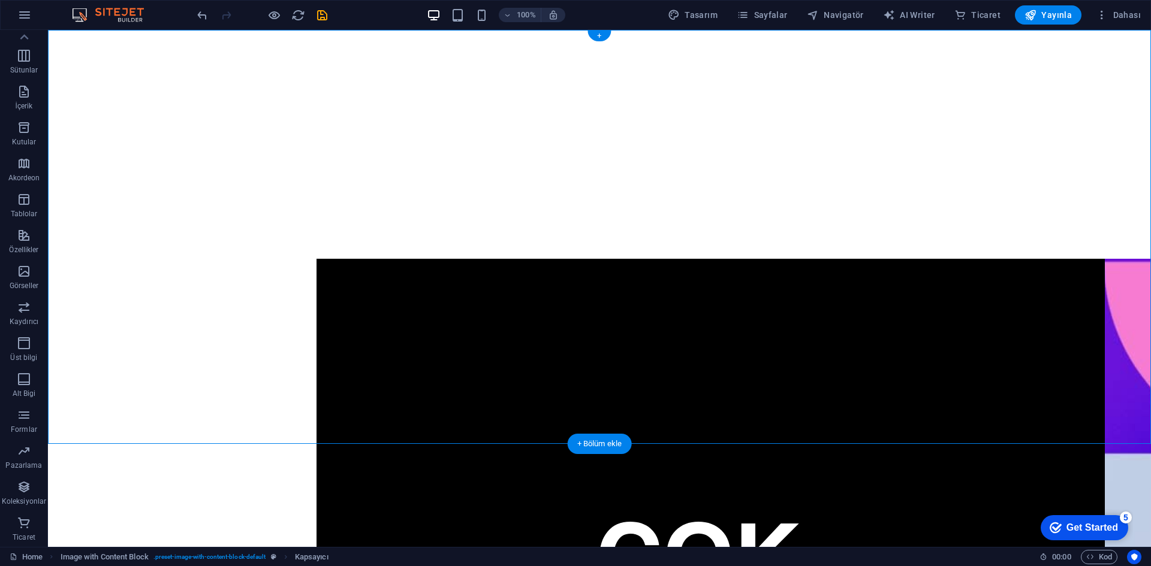
drag, startPoint x: 210, startPoint y: 96, endPoint x: 402, endPoint y: 101, distance: 191.3
click at [402, 101] on div at bounding box center [599, 492] width 1103 height 924
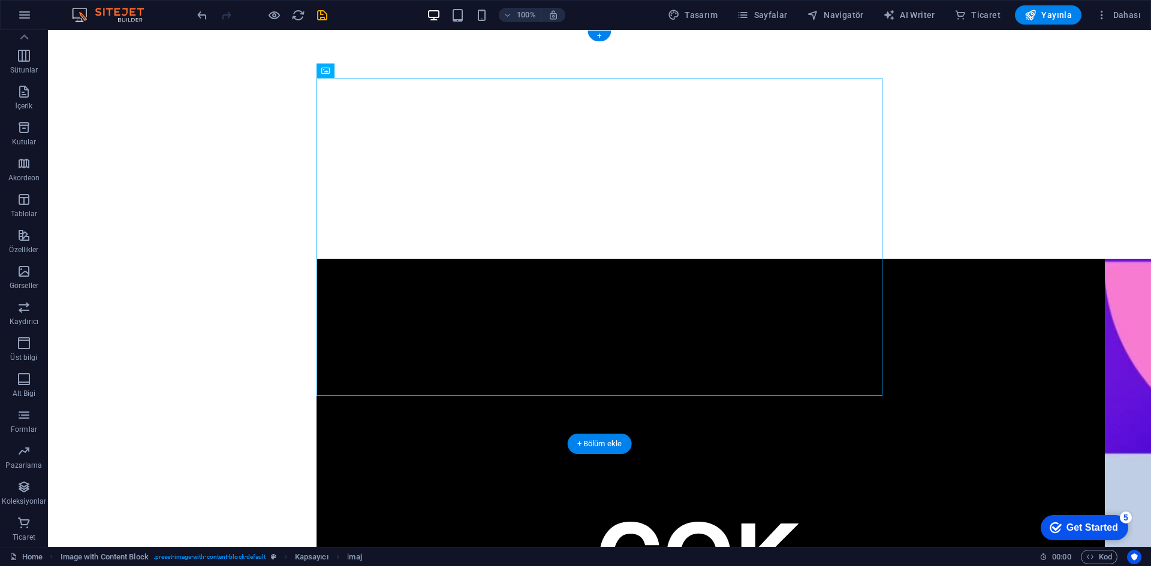
drag, startPoint x: 471, startPoint y: 182, endPoint x: 449, endPoint y: 216, distance: 40.4
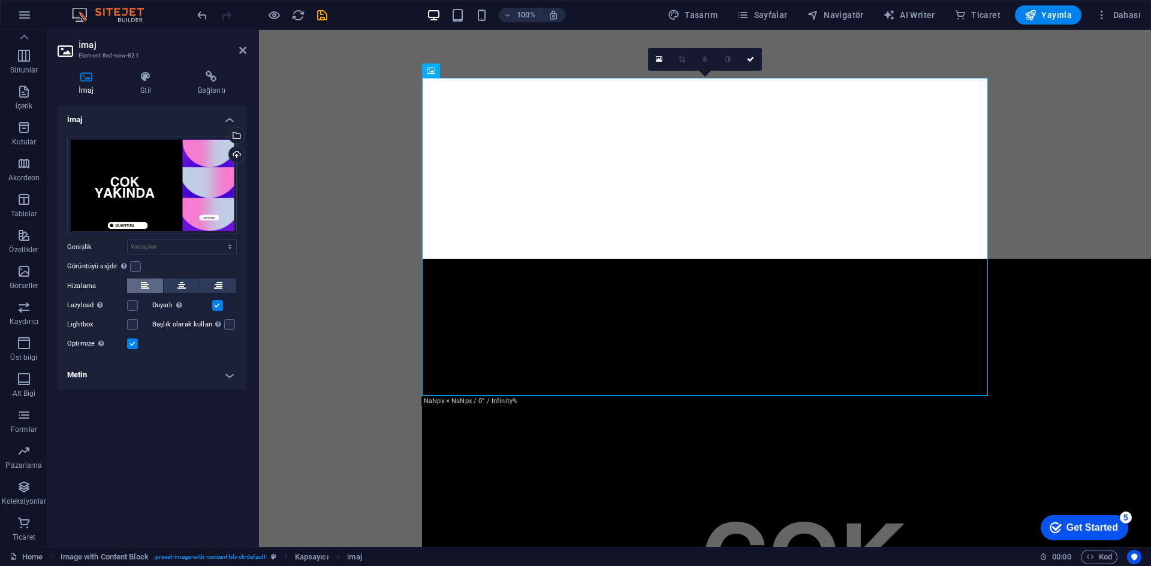
click at [144, 291] on icon at bounding box center [145, 286] width 8 height 14
click at [166, 287] on button at bounding box center [182, 286] width 36 height 14
click at [152, 287] on button at bounding box center [145, 286] width 36 height 14
click at [132, 308] on label at bounding box center [132, 305] width 11 height 11
click at [0, 0] on input "Lazyload Sayfa yüklendikten sonra görüntülerin yüklenmesi, sayfa hızını artırır." at bounding box center [0, 0] width 0 height 0
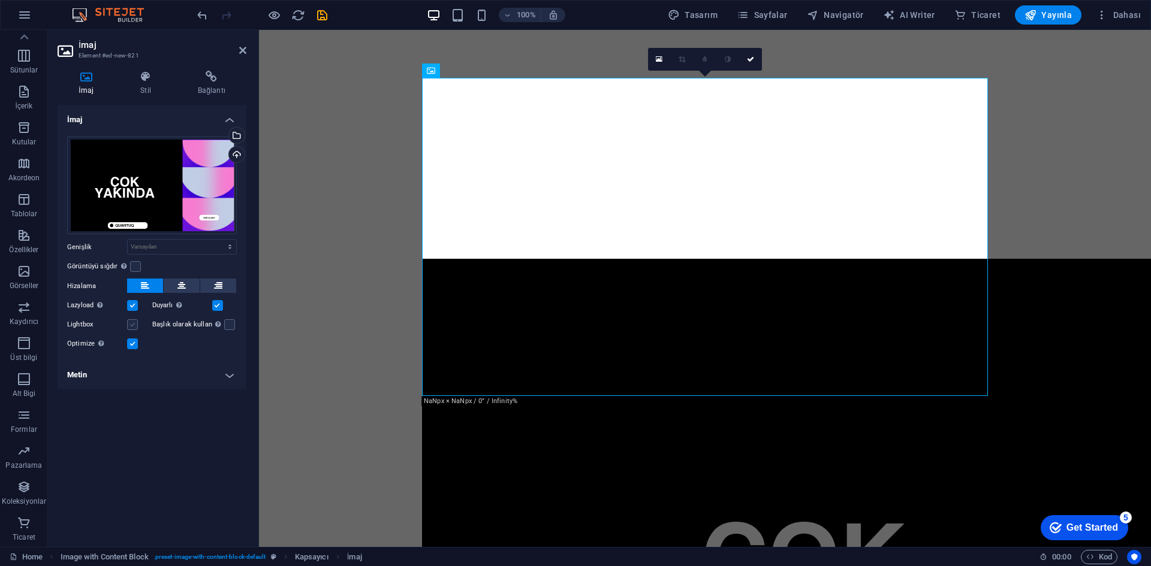
click at [132, 320] on label at bounding box center [132, 324] width 11 height 11
click at [0, 0] on input "Lightbox" at bounding box center [0, 0] width 0 height 0
click at [224, 327] on label at bounding box center [229, 324] width 11 height 11
click at [0, 0] on input "Başlık olarak kullan Görüntü, bir H1 başlık etiketine sığdırılacak. Alternatif …" at bounding box center [0, 0] width 0 height 0
click at [213, 251] on select "Varsayılan otomatik px rem % em vh vw" at bounding box center [182, 247] width 108 height 14
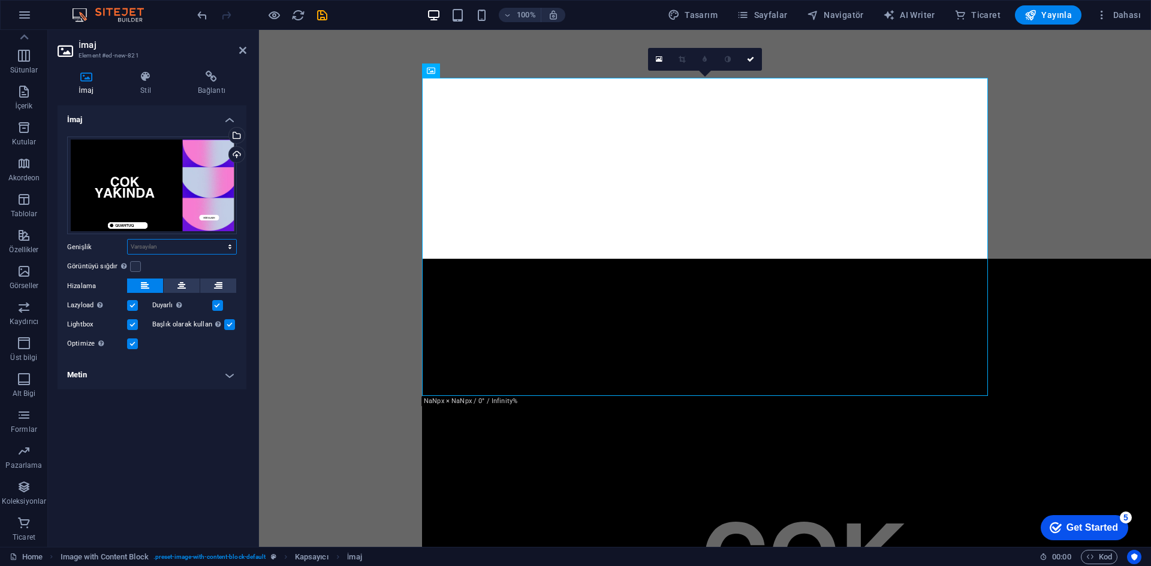
select select "px"
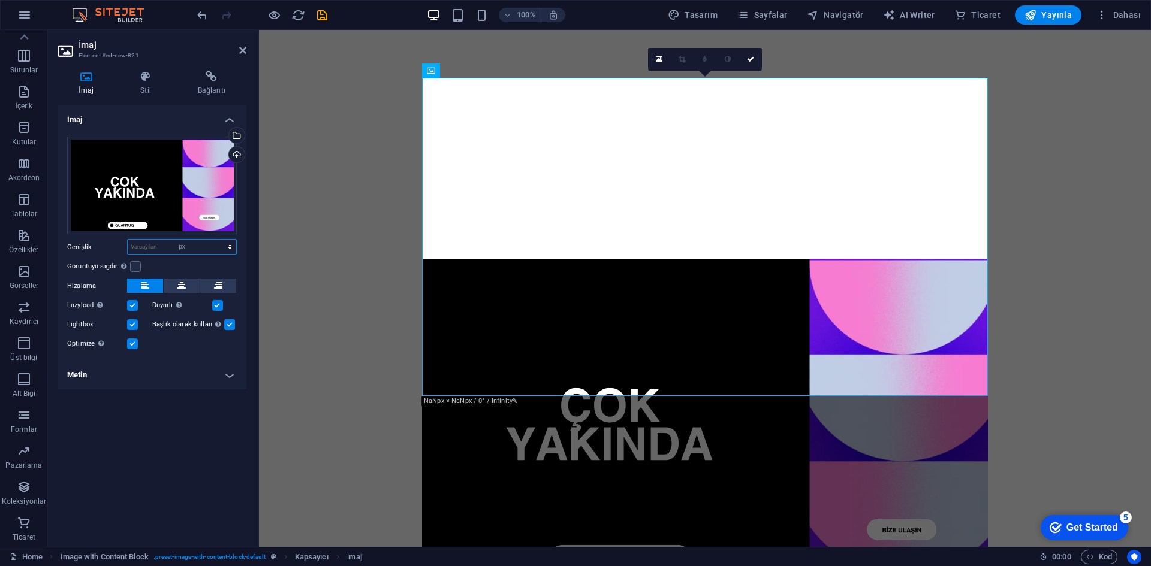
click at [219, 240] on select "Varsayılan otomatik px rem % em vh vw" at bounding box center [182, 247] width 108 height 14
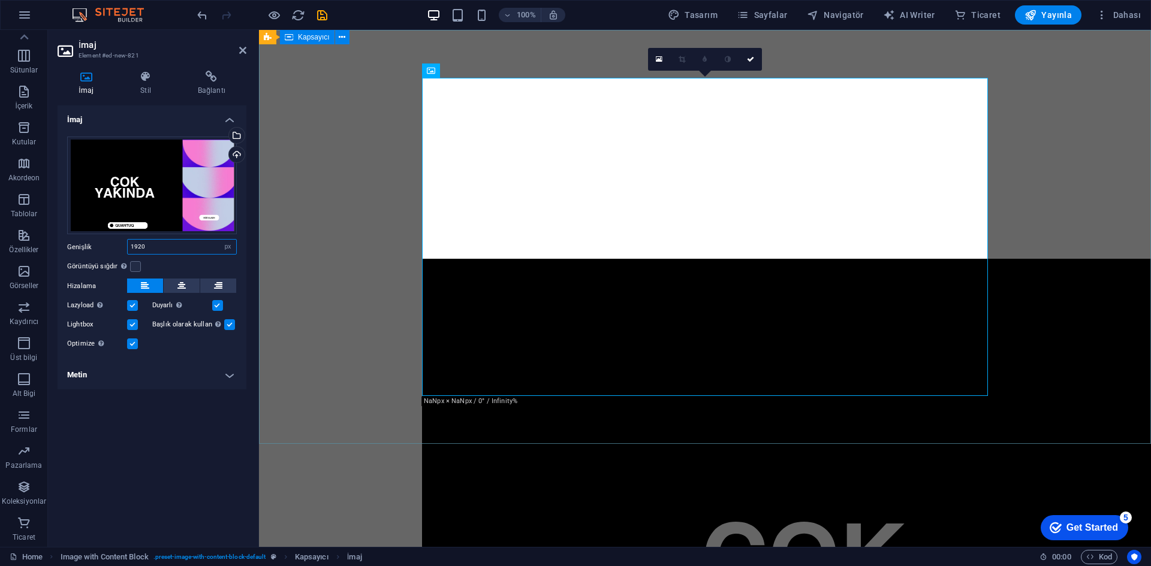
type input "1920"
click at [135, 270] on label at bounding box center [135, 266] width 11 height 11
click at [0, 0] on input "Görüntüyü sığdır Görüntüyü otomatik olarak sabit bir genişliğe ve yüksekliğe sı…" at bounding box center [0, 0] width 0 height 0
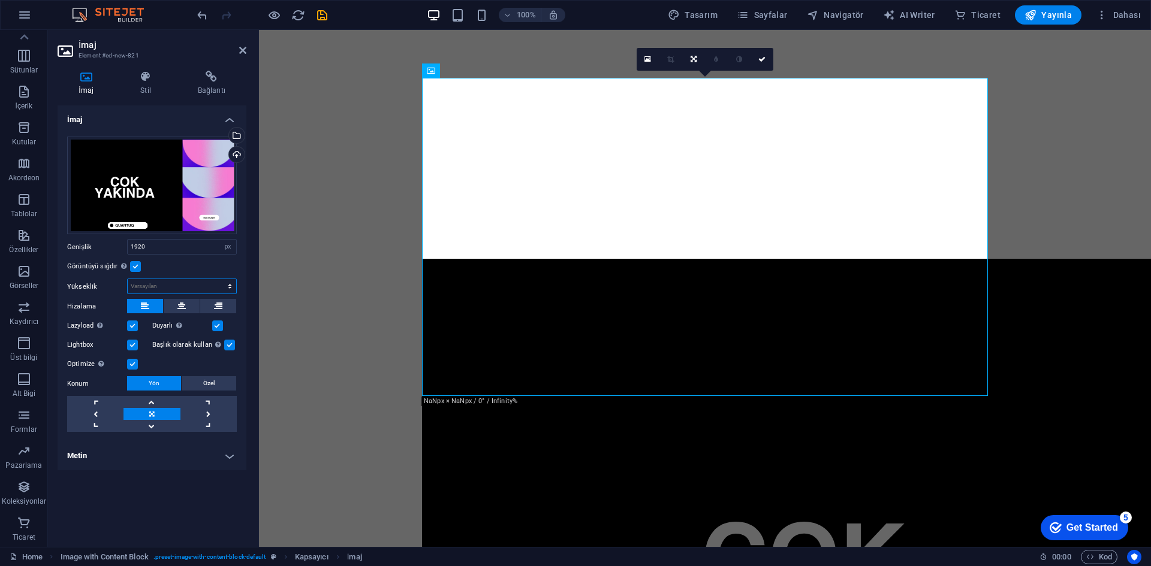
click at [215, 285] on select "Varsayılan otomatik px" at bounding box center [182, 286] width 108 height 14
click at [128, 279] on select "Varsayılan otomatik px" at bounding box center [182, 286] width 108 height 14
select select "DISABLED_OPTION_VALUE"
click at [773, 62] on link at bounding box center [761, 59] width 23 height 23
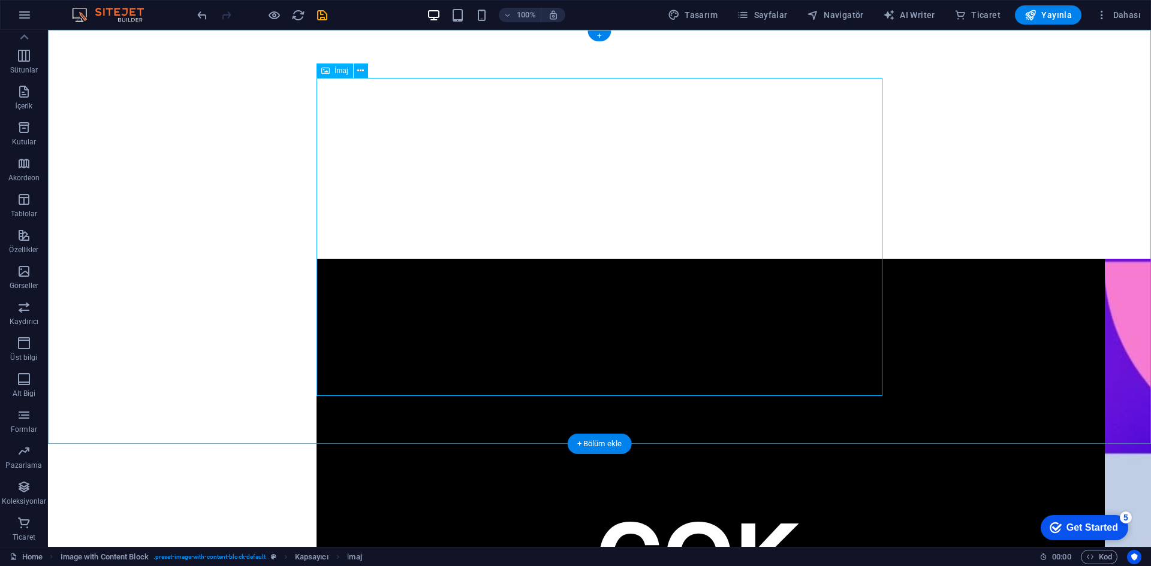
drag, startPoint x: 539, startPoint y: 265, endPoint x: 393, endPoint y: 233, distance: 150.4
drag, startPoint x: 447, startPoint y: 144, endPoint x: 324, endPoint y: 79, distance: 138.6
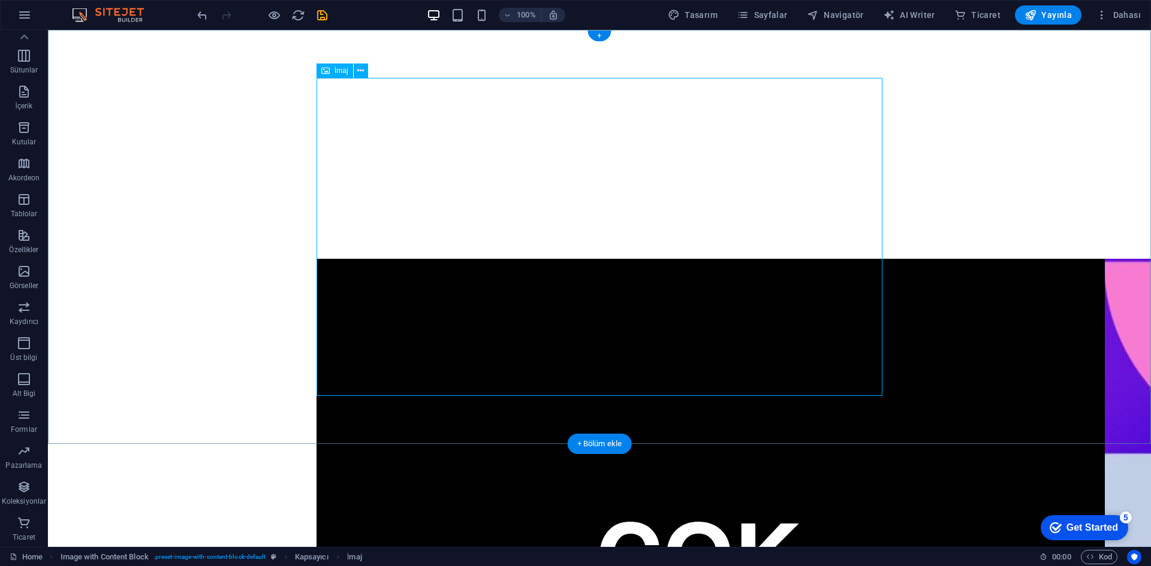
select select "px"
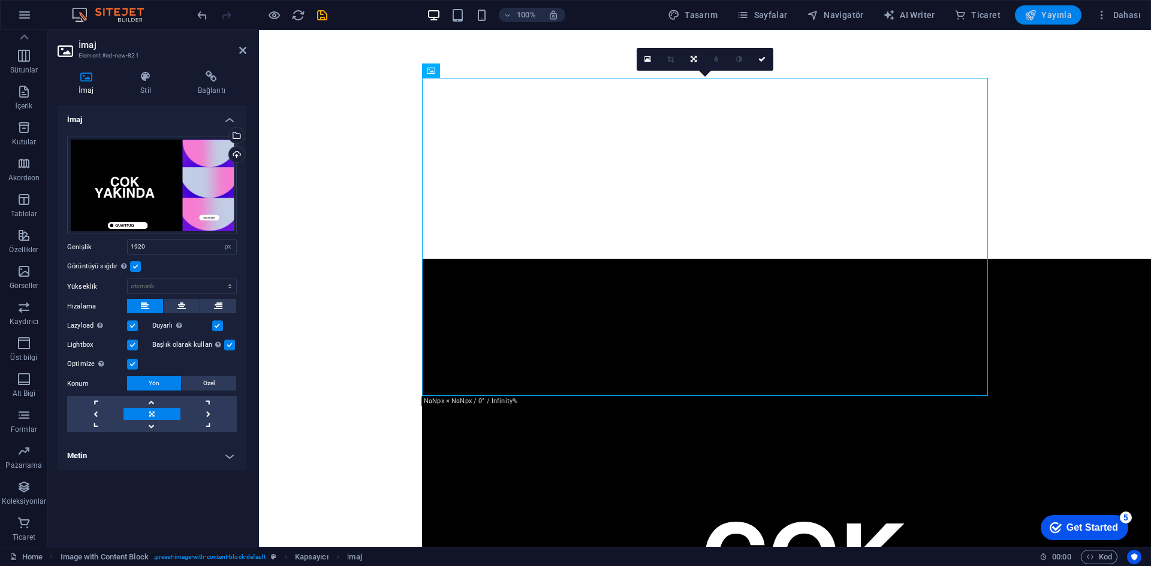
click at [1036, 18] on icon "button" at bounding box center [1030, 15] width 12 height 12
